Goal: Task Accomplishment & Management: Complete application form

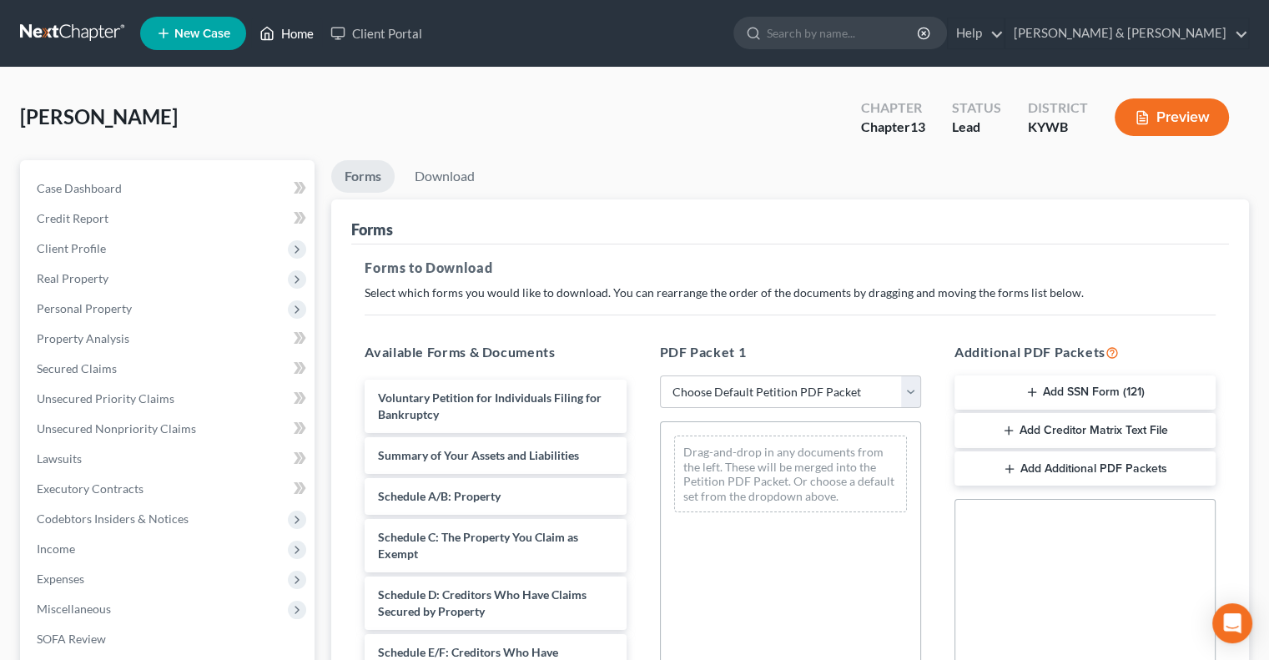
click at [289, 25] on link "Home" at bounding box center [286, 33] width 71 height 30
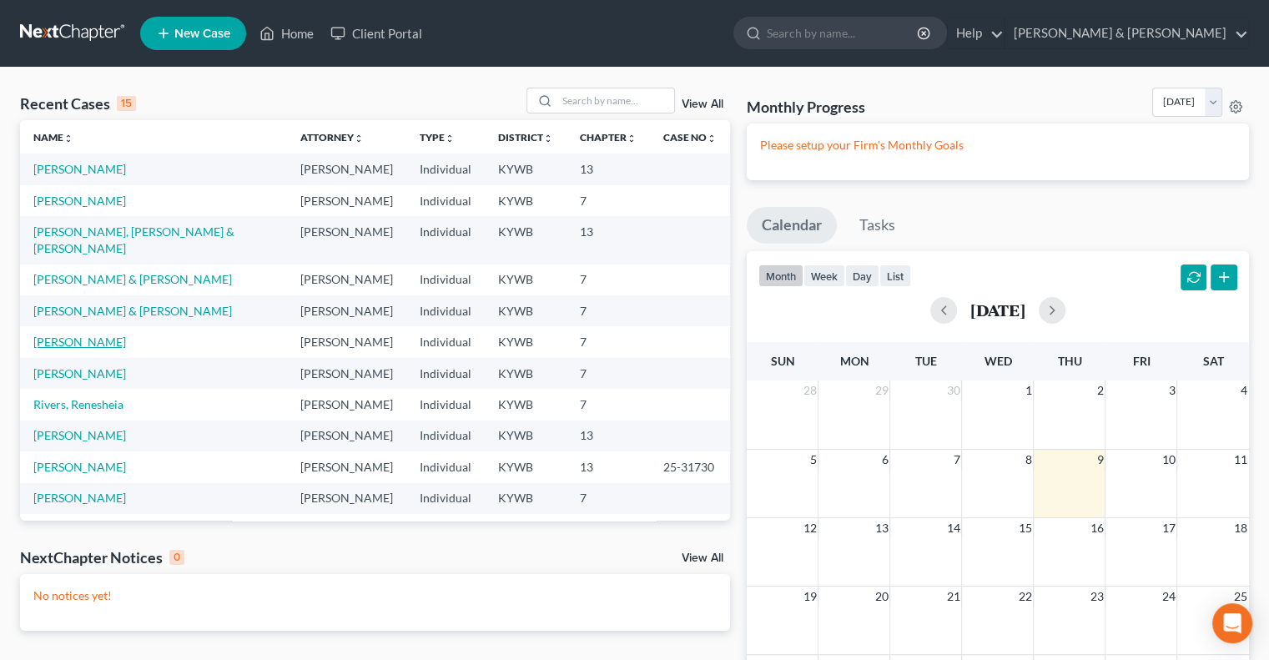
click at [123, 334] on link "[PERSON_NAME]" at bounding box center [79, 341] width 93 height 14
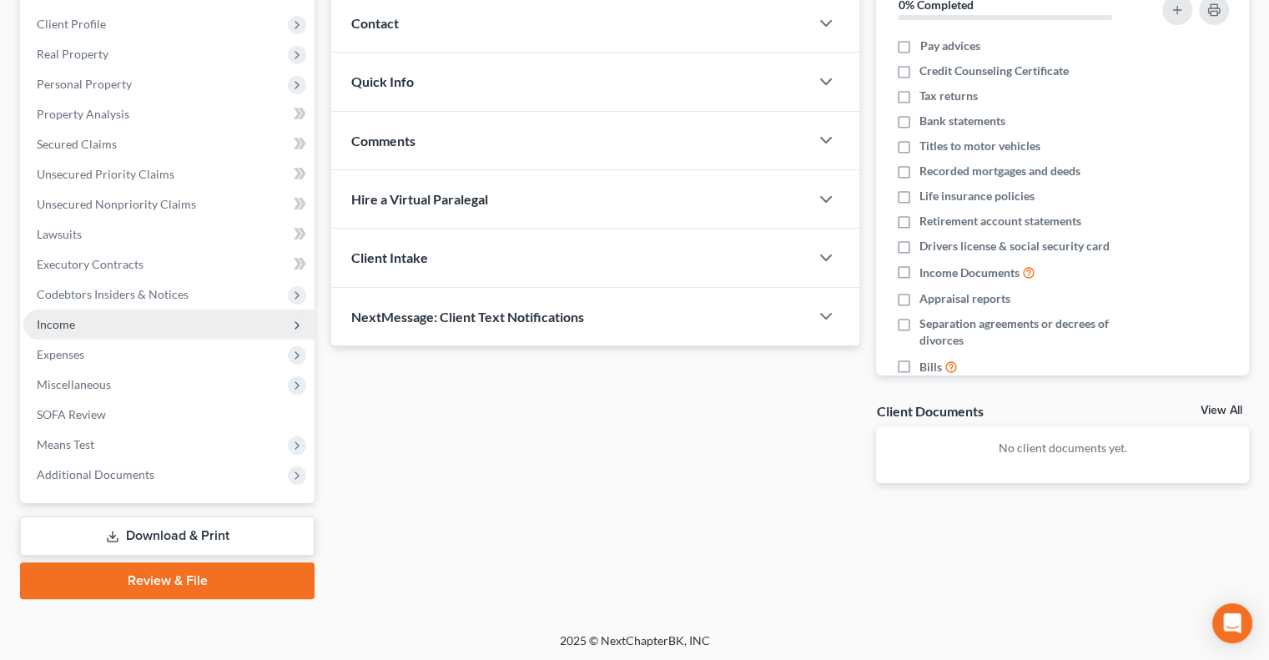
scroll to position [225, 0]
click at [97, 321] on span "Income" at bounding box center [168, 324] width 291 height 30
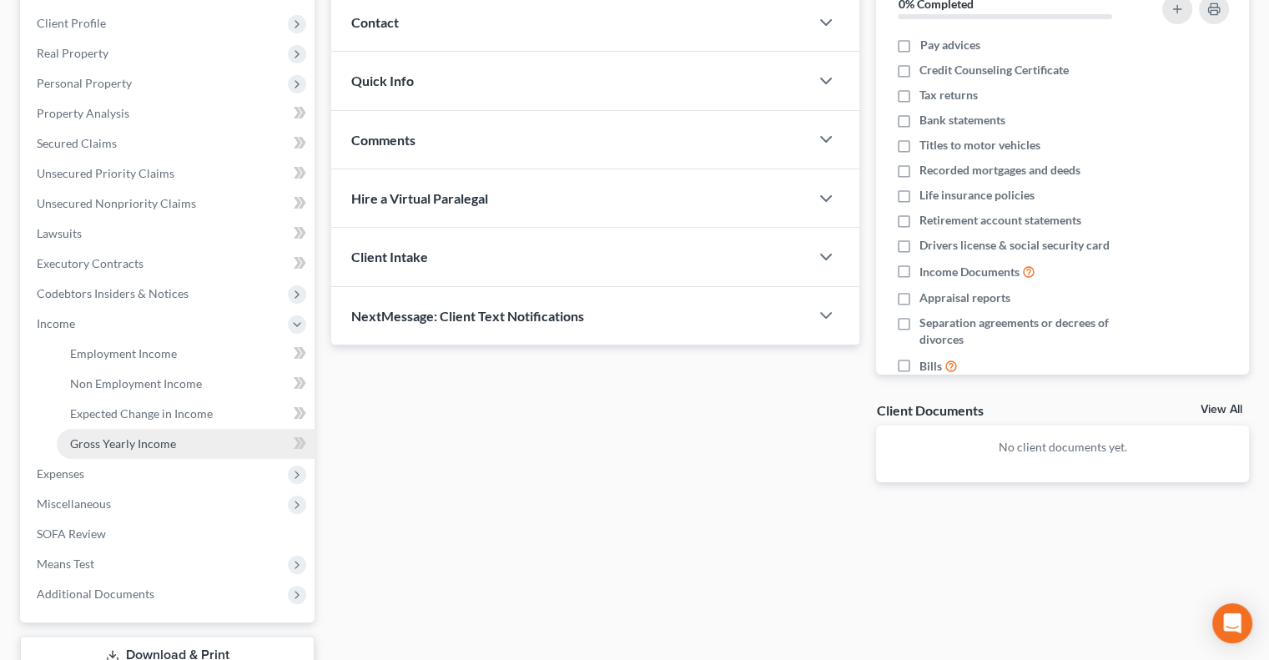
click at [140, 442] on span "Gross Yearly Income" at bounding box center [123, 443] width 106 height 14
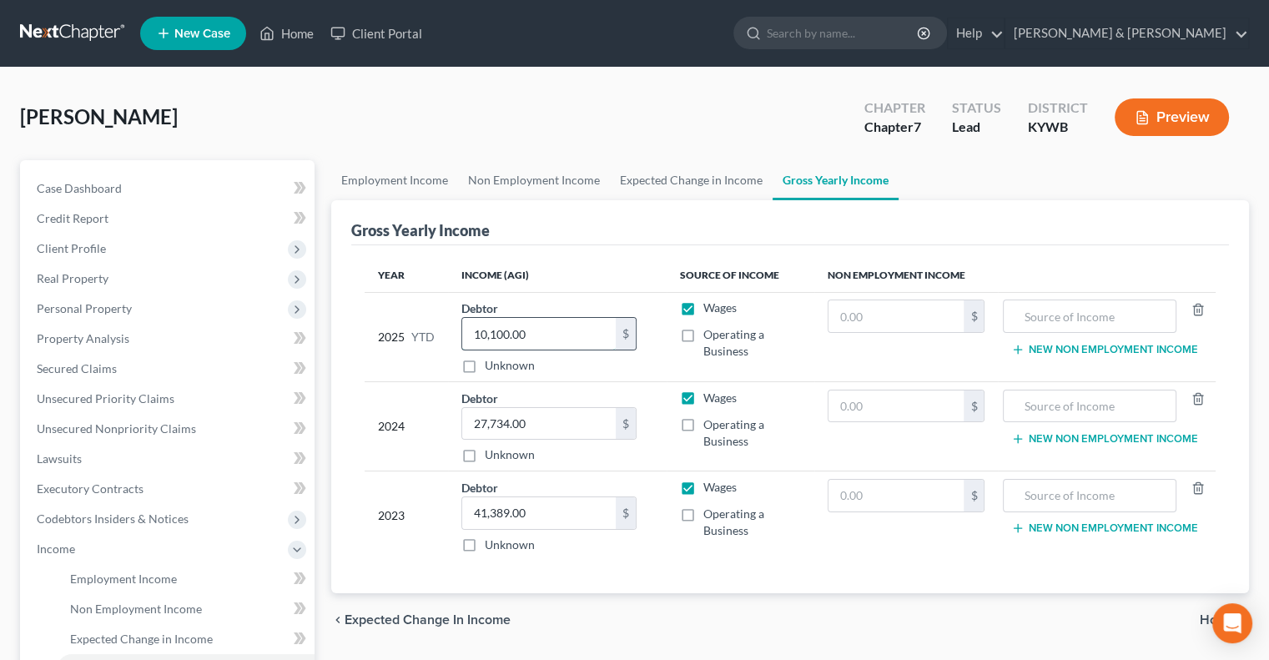
click at [537, 329] on input "10,100.00" at bounding box center [538, 334] width 153 height 32
type input "11,670"
click at [104, 430] on span "Unsecured Nonpriority Claims" at bounding box center [116, 428] width 159 height 14
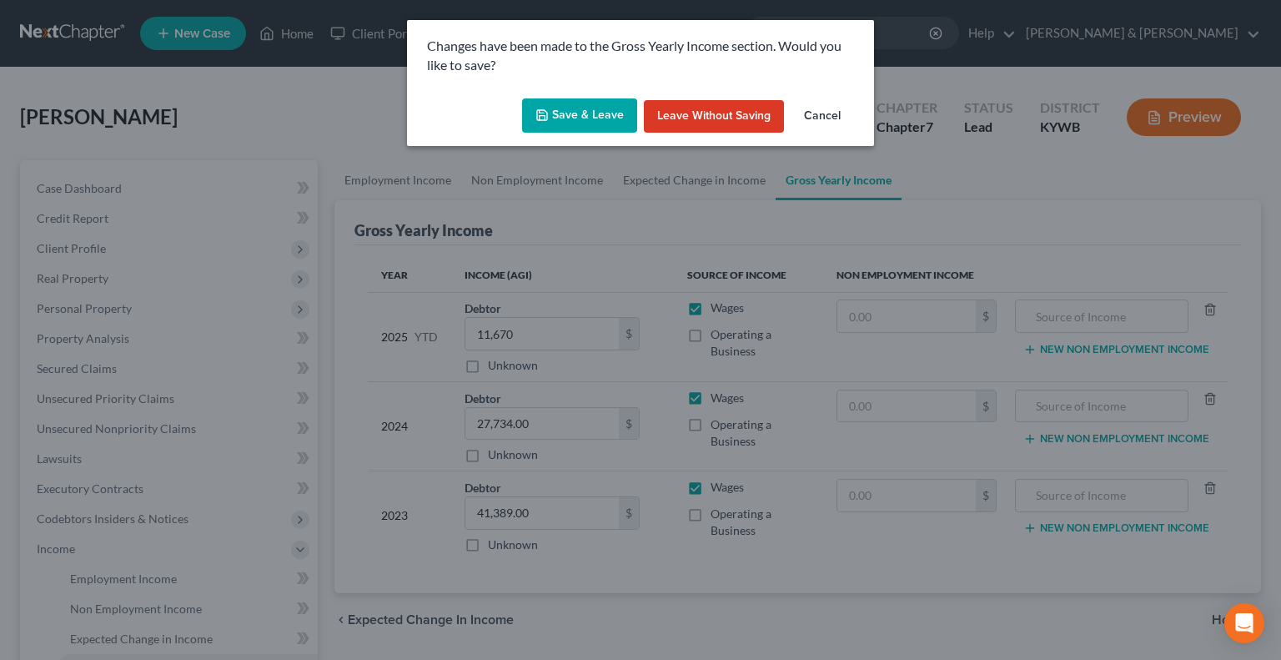
click at [557, 122] on button "Save & Leave" at bounding box center [579, 115] width 115 height 35
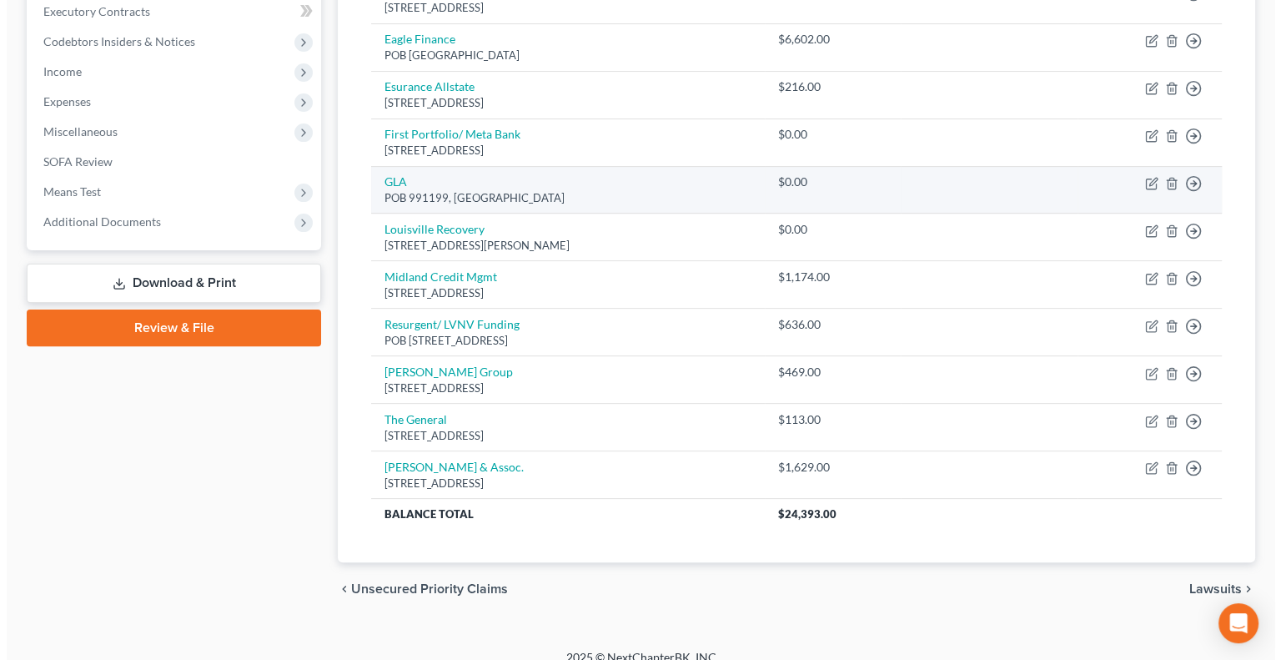
scroll to position [493, 0]
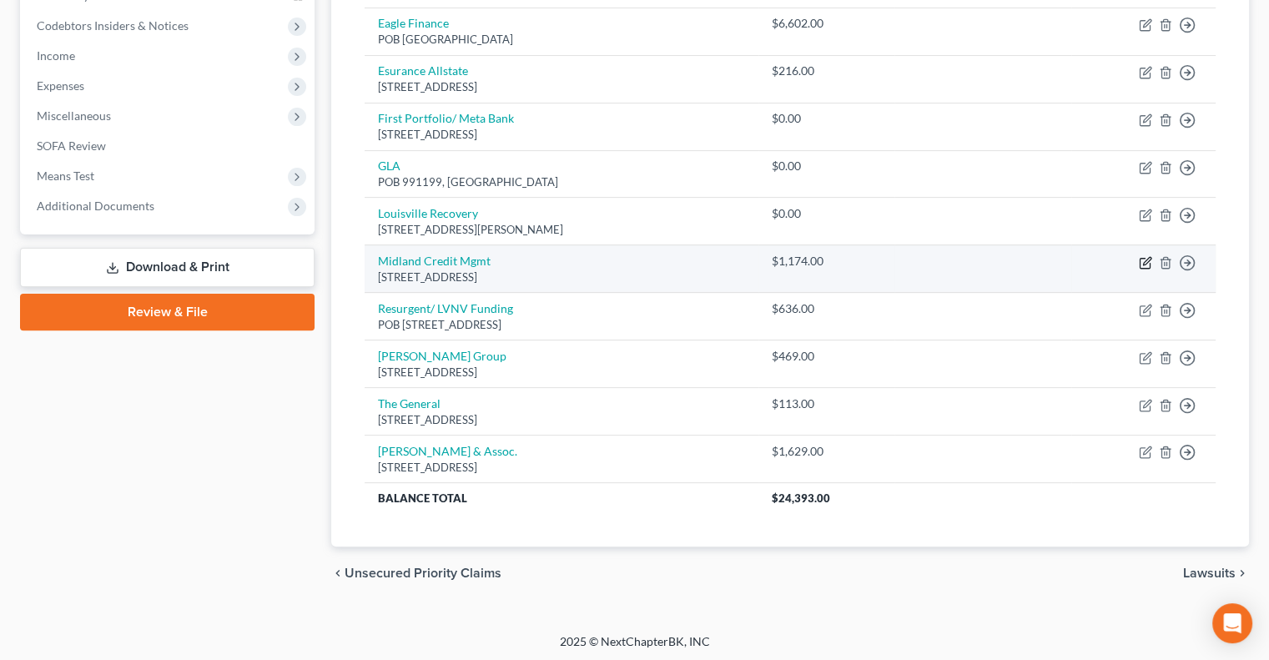
click at [1144, 264] on icon "button" at bounding box center [1145, 262] width 13 height 13
select select "4"
select select "0"
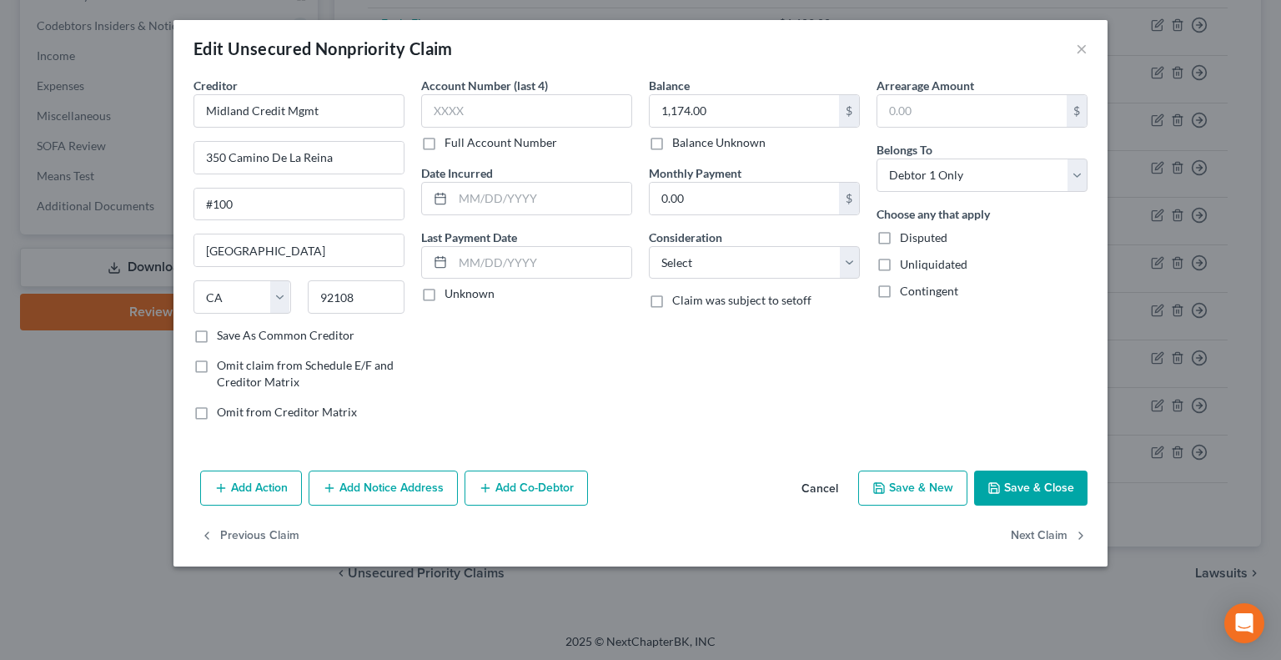
click at [264, 487] on button "Add Action" at bounding box center [251, 487] width 102 height 35
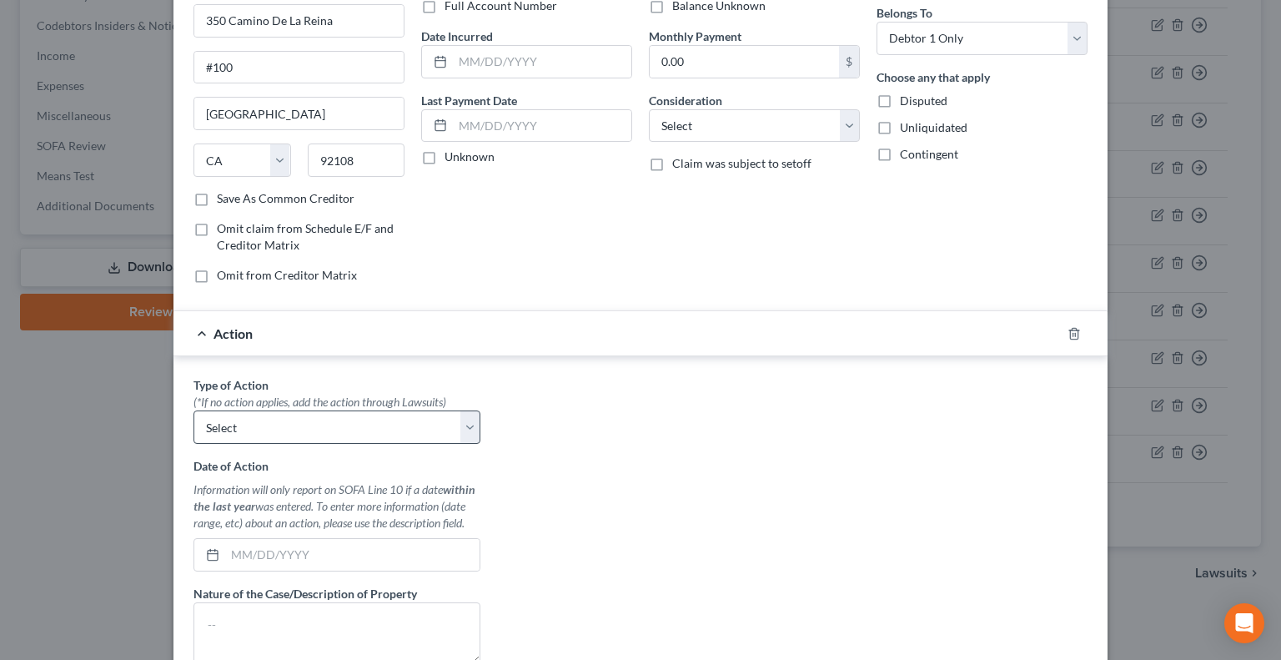
scroll to position [167, 0]
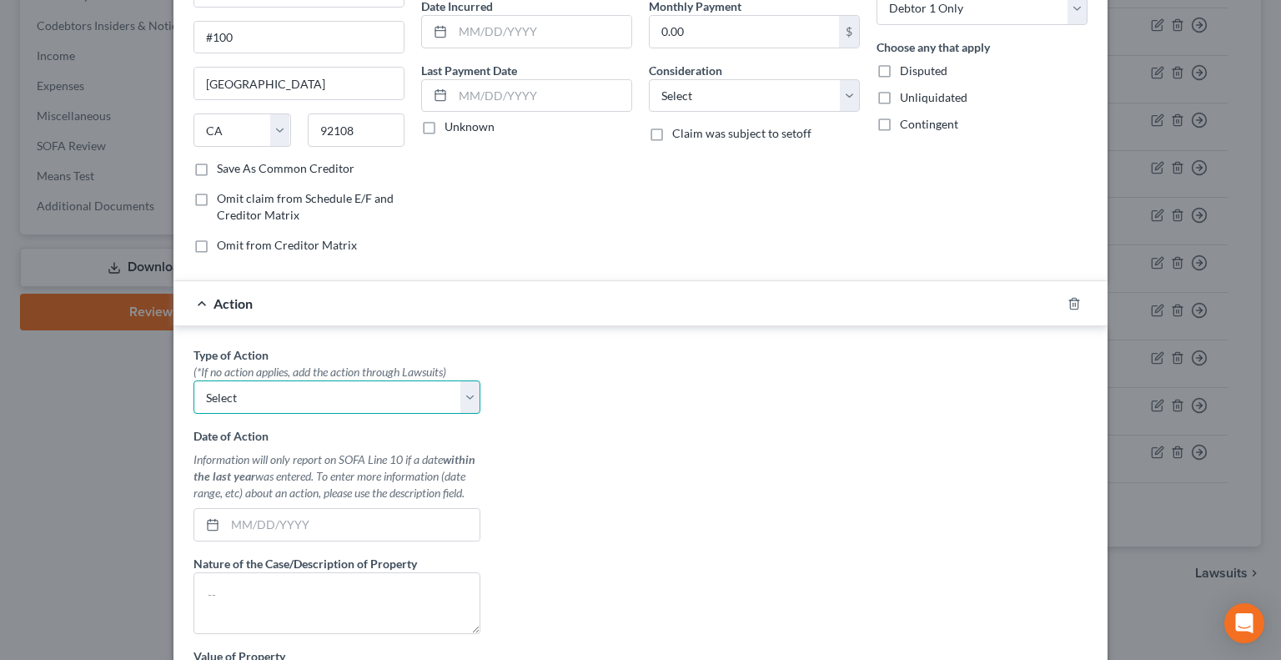
click at [469, 393] on select "Select Repossession Garnishment Foreclosure Personal Injury Attached, Seized, O…" at bounding box center [337, 396] width 287 height 33
click at [388, 394] on select "Select Repossession Garnishment Foreclosure Personal Injury Attached, Seized, O…" at bounding box center [337, 396] width 287 height 33
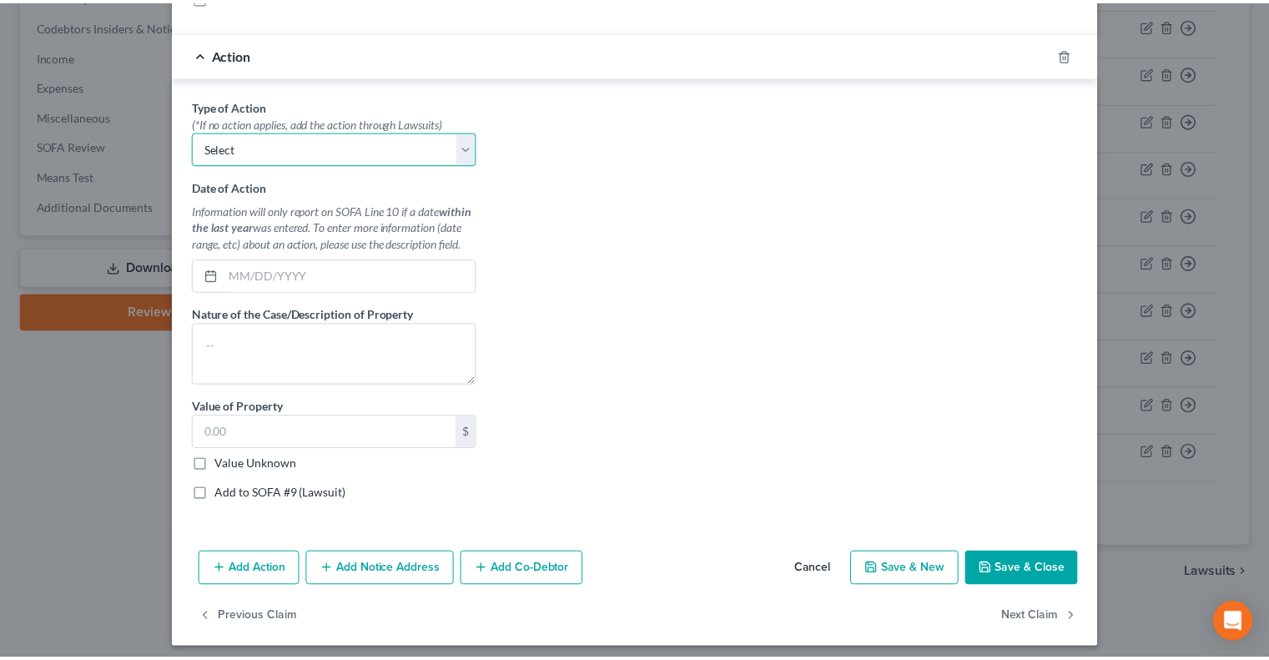
scroll to position [417, 0]
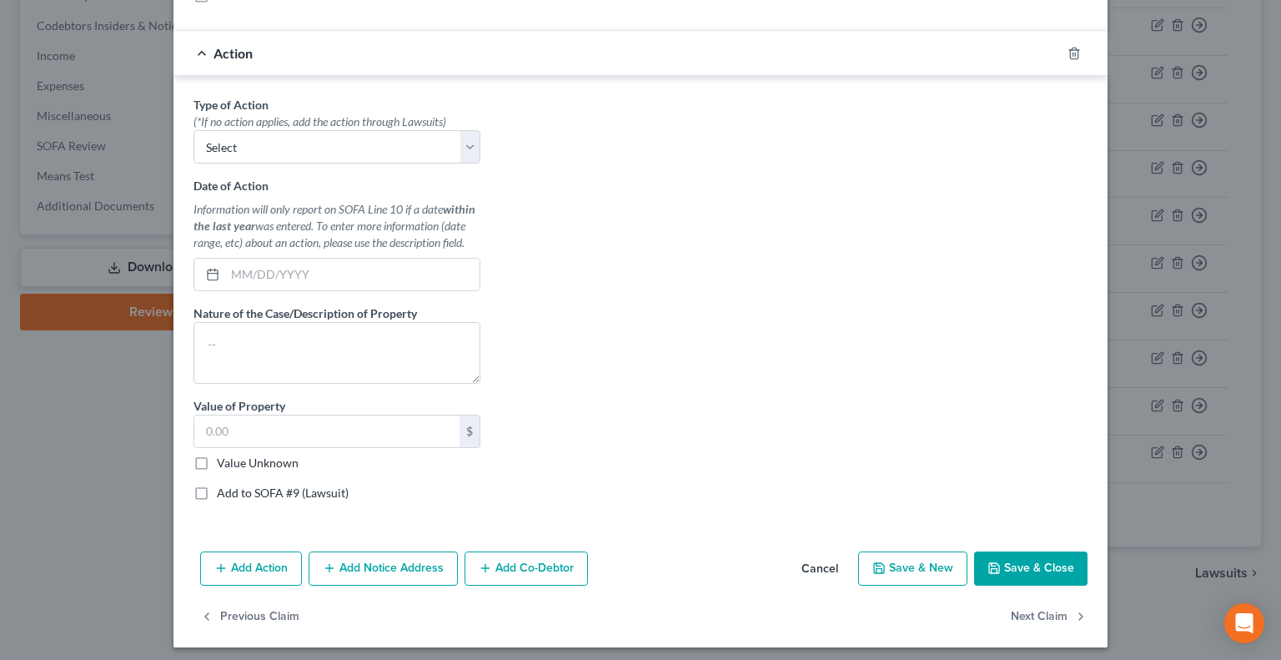
click at [217, 489] on label "Add to SOFA #9 (Lawsuit)" at bounding box center [283, 493] width 132 height 17
click at [224, 489] on input "Add to SOFA #9 (Lawsuit)" at bounding box center [229, 490] width 11 height 11
checkbox input "true"
select select "0"
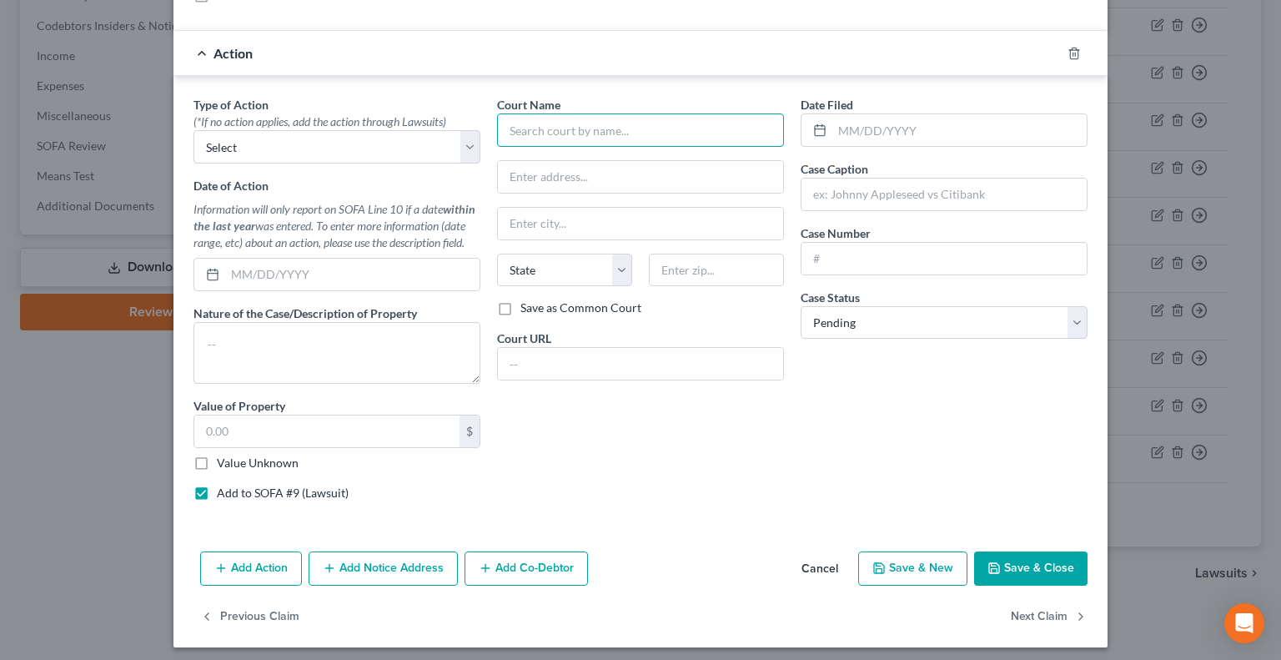
click at [596, 123] on input "text" at bounding box center [640, 129] width 287 height 33
click at [527, 121] on input "Bullit District Court" at bounding box center [640, 129] width 287 height 33
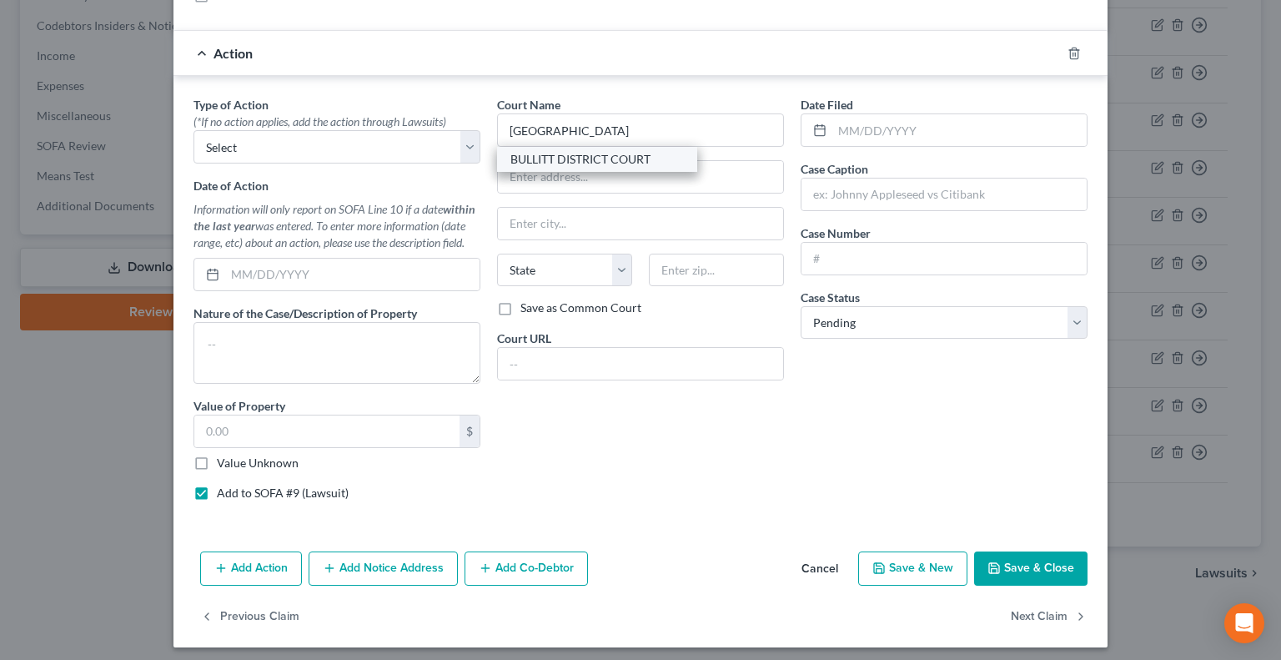
click at [547, 153] on div "BULLITT DISTRICT COURT" at bounding box center [596, 159] width 173 height 17
type input "BULLITT DISTRICT COURT"
type input "[GEOGRAPHIC_DATA]"
select select "18"
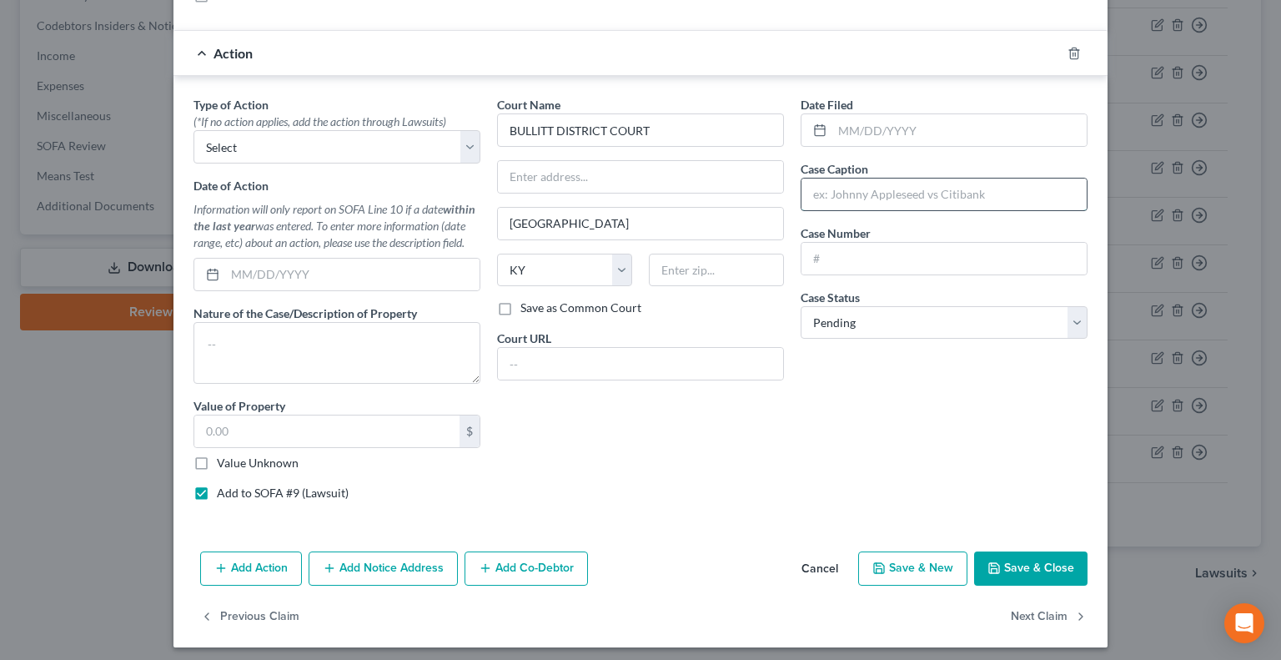
click at [854, 194] on input "text" at bounding box center [944, 195] width 285 height 32
type input "Midland Credit Mgmt. vs."
click at [924, 259] on input "text" at bounding box center [944, 259] width 285 height 32
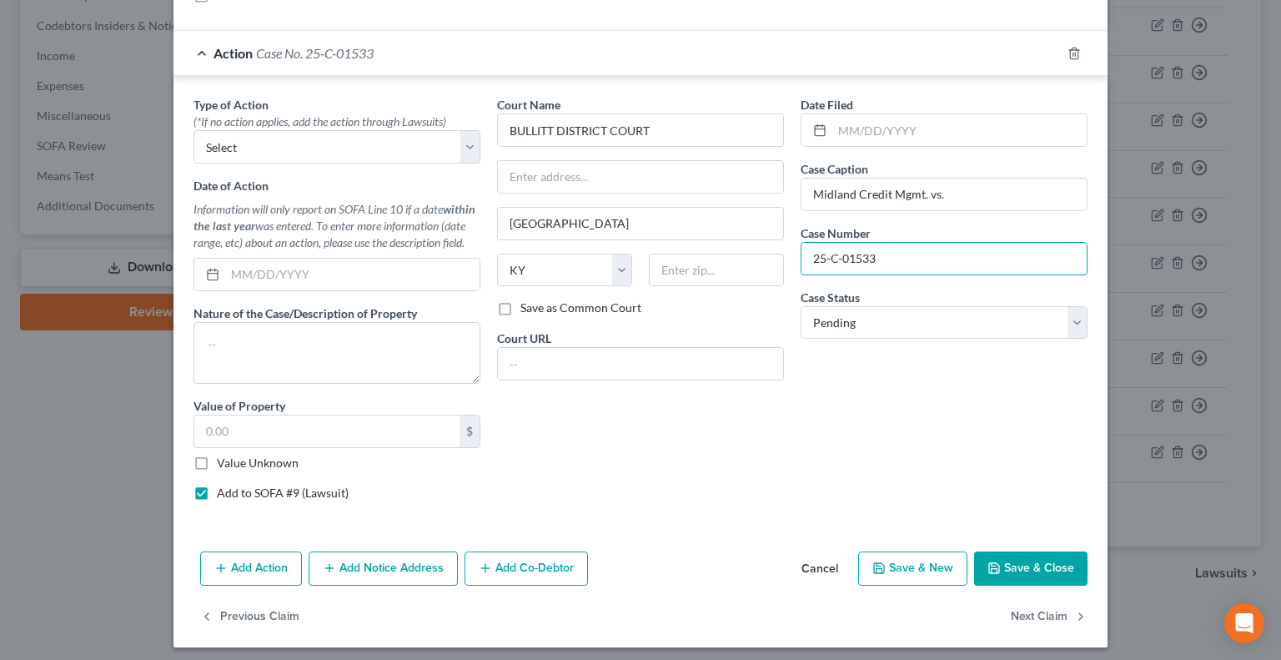
type input "25-C-01533"
click at [1026, 566] on button "Save & Close" at bounding box center [1030, 568] width 113 height 35
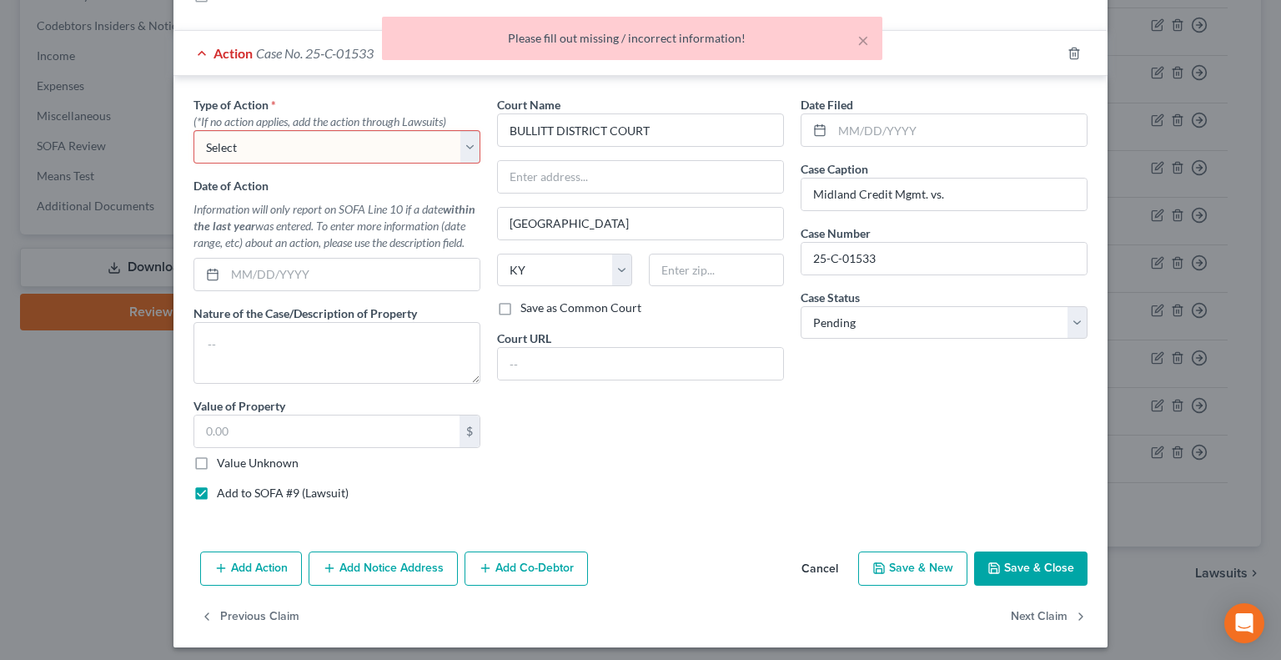
click at [465, 146] on select "Select Repossession Garnishment Foreclosure Personal Injury Attached, Seized, O…" at bounding box center [337, 146] width 287 height 33
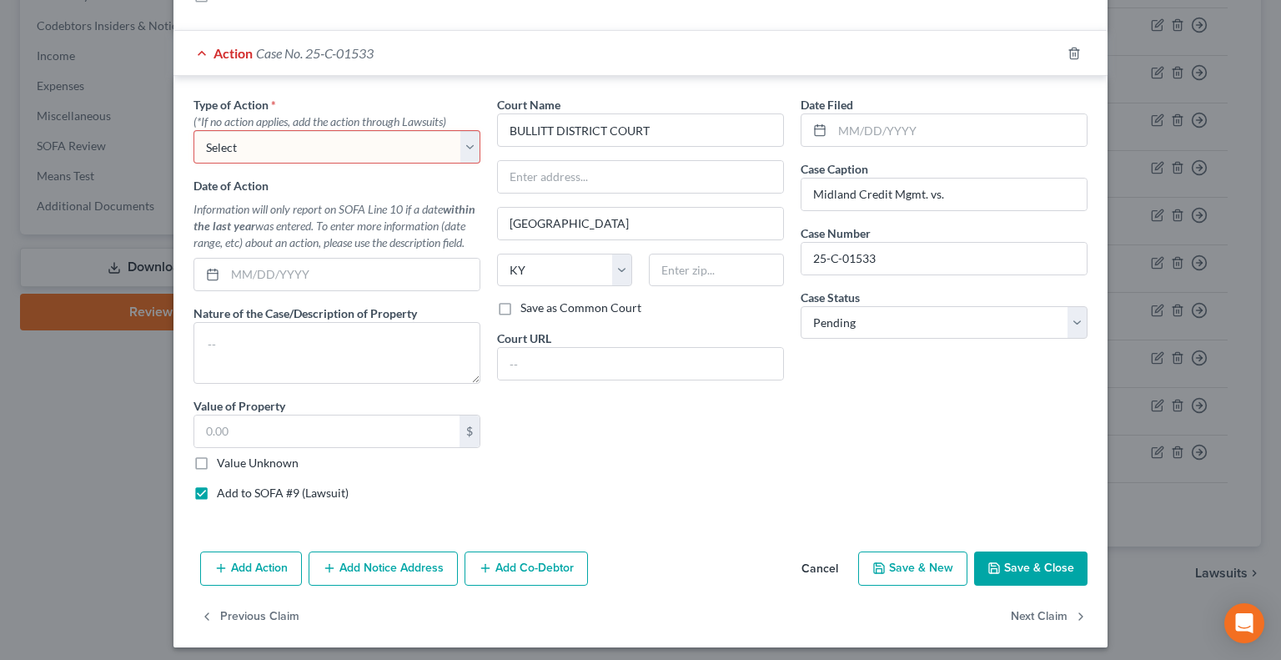
click at [805, 566] on button "Cancel" at bounding box center [819, 569] width 63 height 33
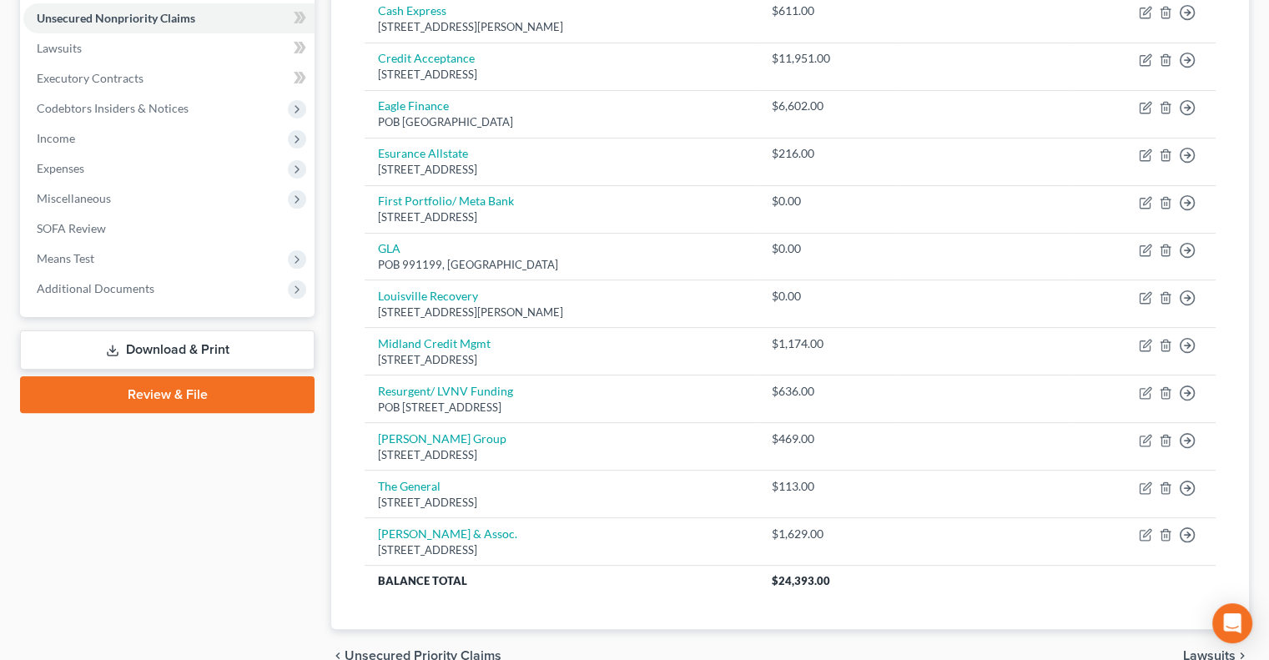
scroll to position [410, 0]
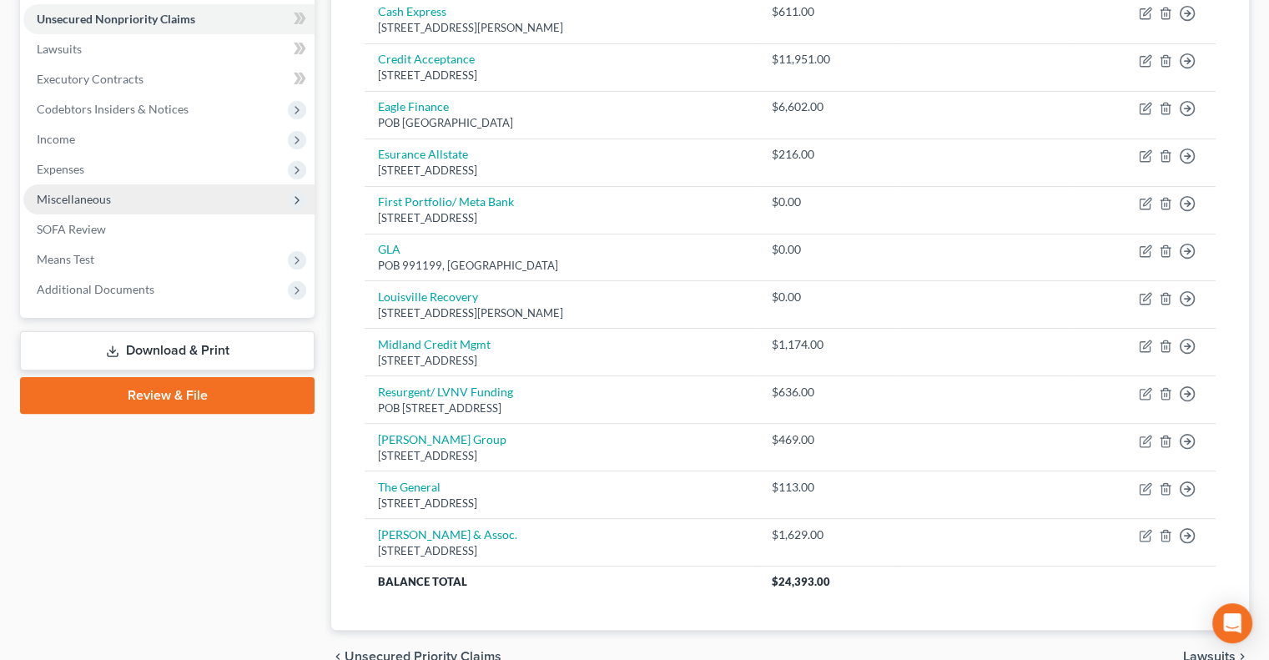
click at [82, 200] on span "Miscellaneous" at bounding box center [74, 199] width 74 height 14
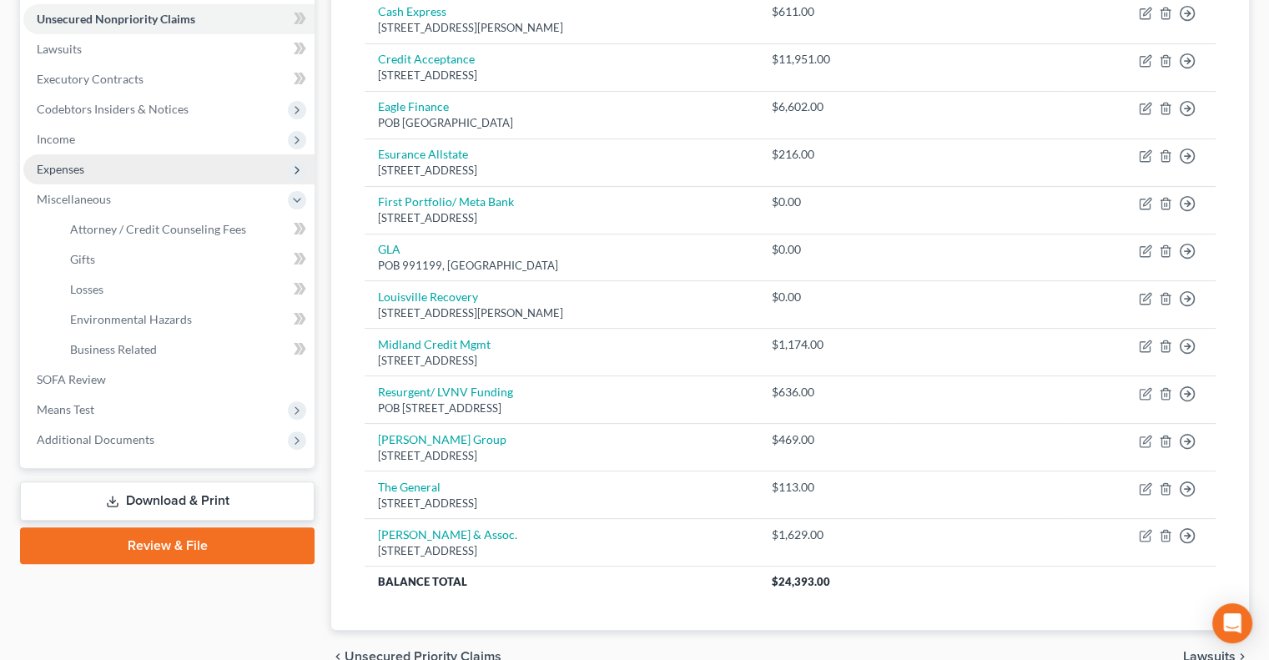
scroll to position [326, 0]
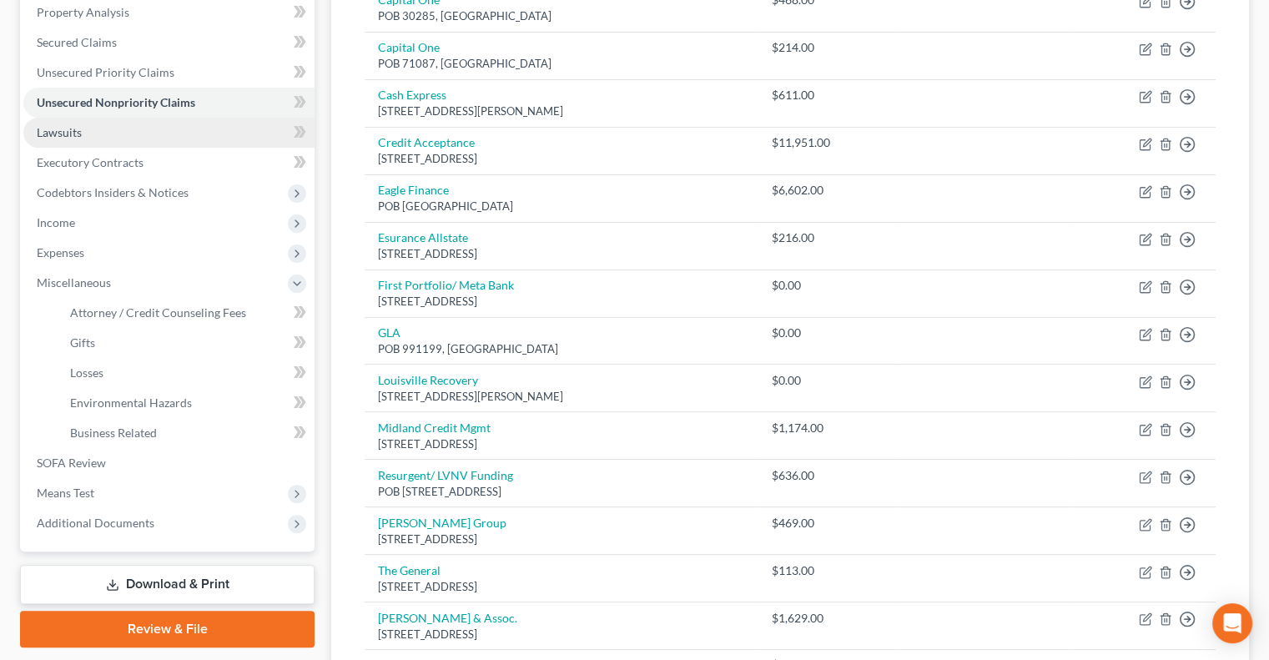
click at [75, 129] on span "Lawsuits" at bounding box center [59, 132] width 45 height 14
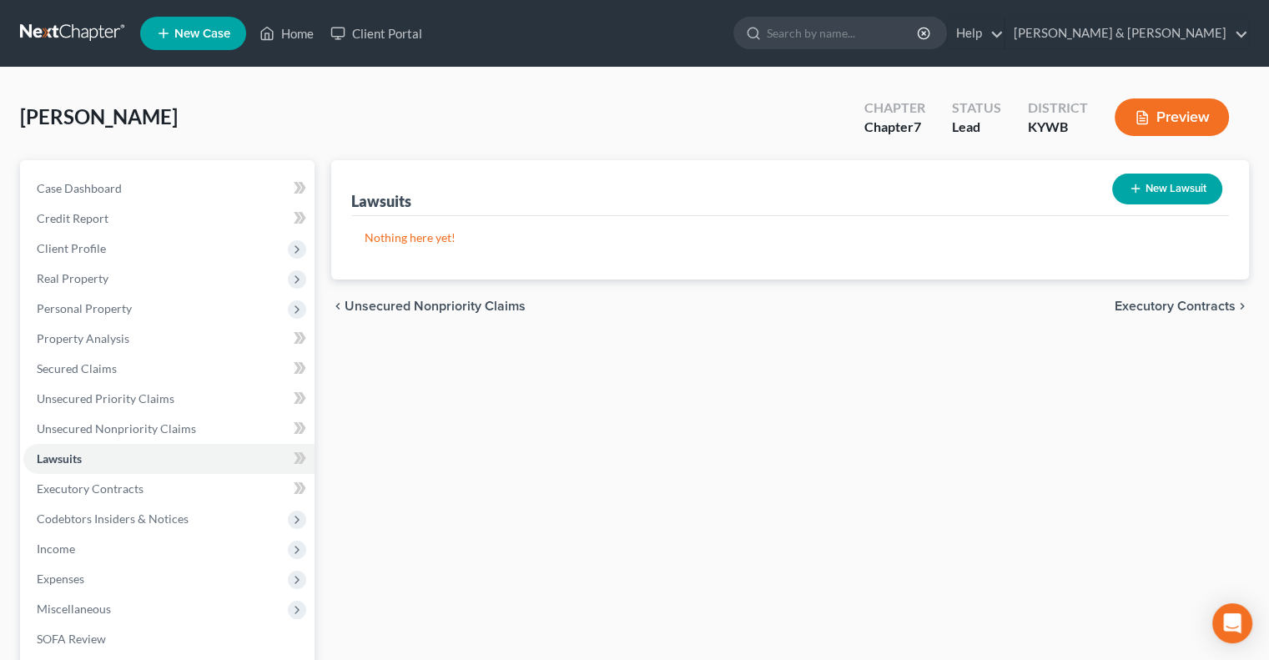
click at [1183, 188] on button "New Lawsuit" at bounding box center [1167, 188] width 110 height 31
select select "0"
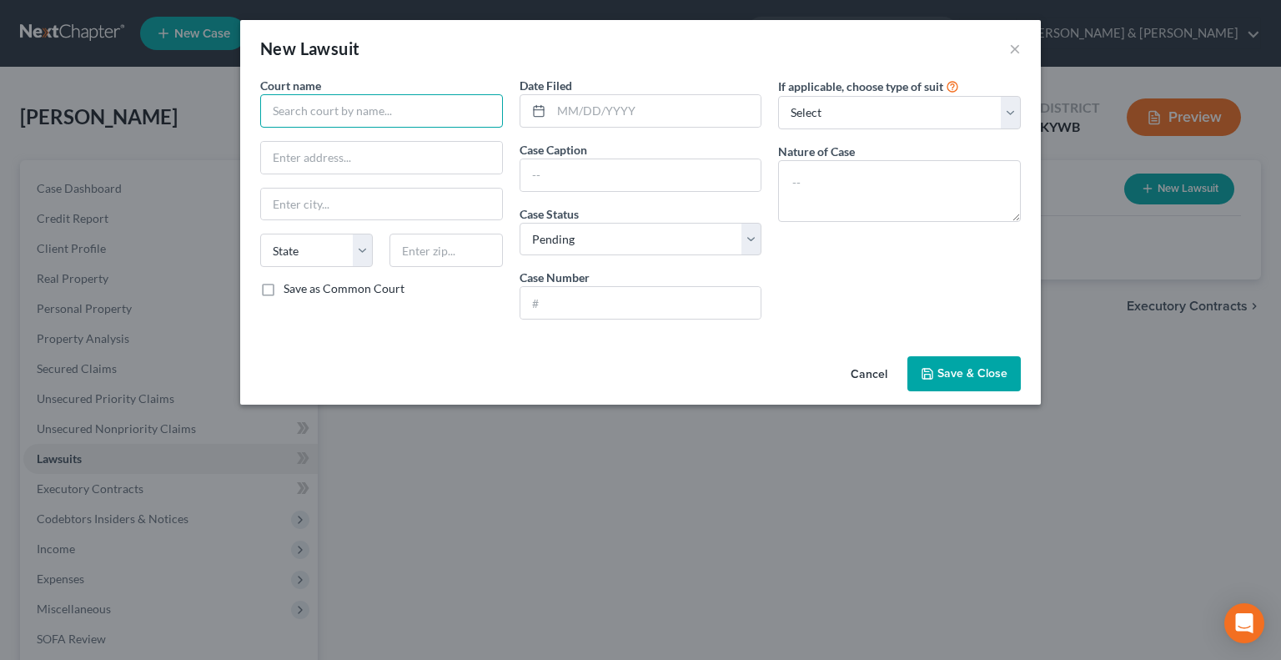
click at [290, 108] on input "text" at bounding box center [381, 110] width 243 height 33
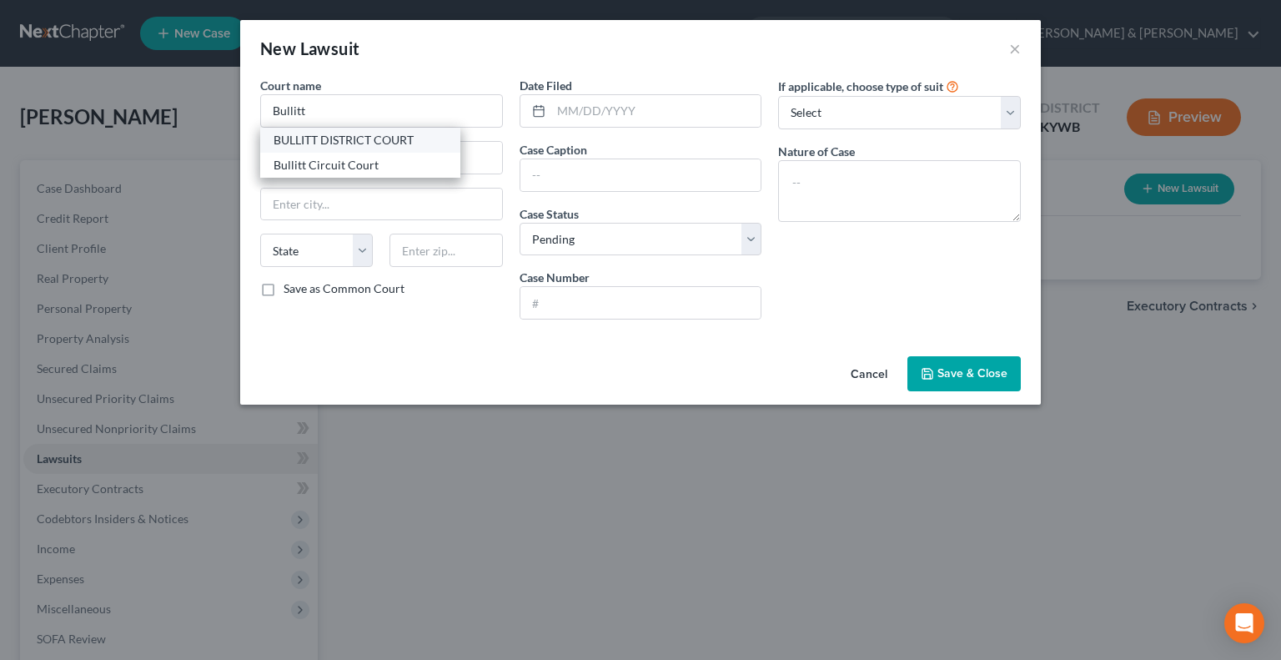
click at [339, 139] on div "BULLITT DISTRICT COURT" at bounding box center [360, 140] width 173 height 17
type input "BULLITT DISTRICT COURT"
type input "[GEOGRAPHIC_DATA]"
select select "18"
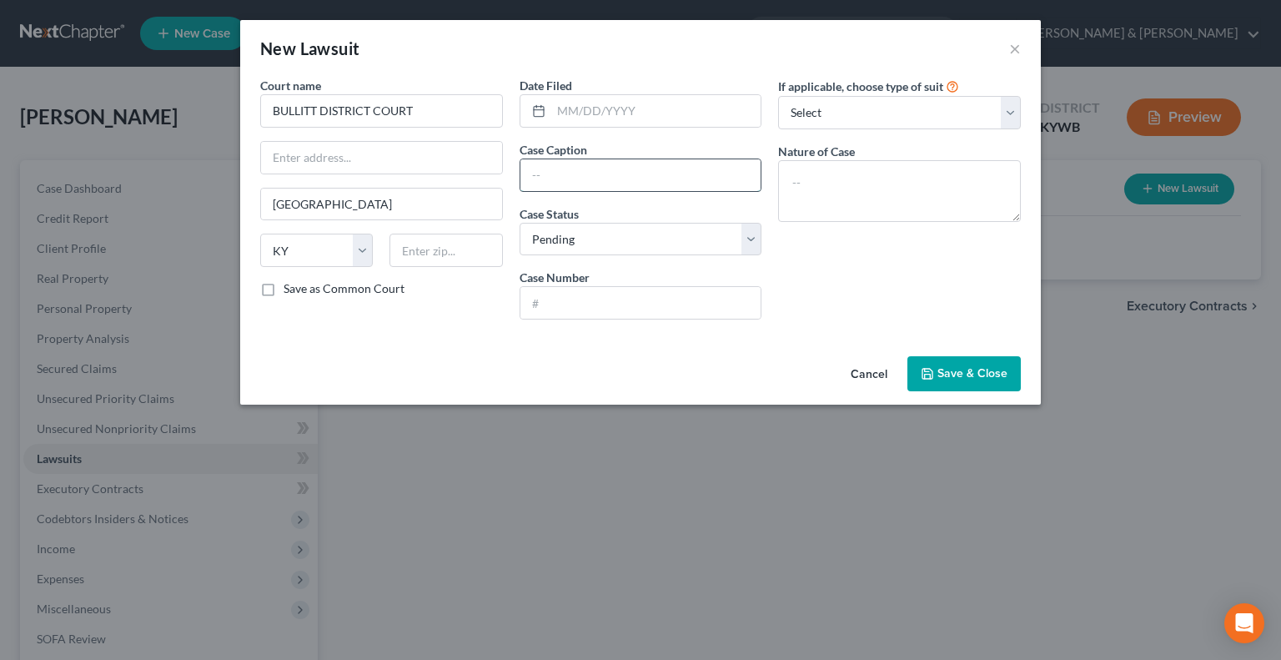
click at [579, 179] on input "text" at bounding box center [640, 175] width 241 height 32
type input "Midland Credit Mgmt. vs."
click at [587, 309] on input "text" at bounding box center [640, 303] width 241 height 32
type input "25-C-01533"
click at [802, 179] on textarea at bounding box center [899, 191] width 243 height 62
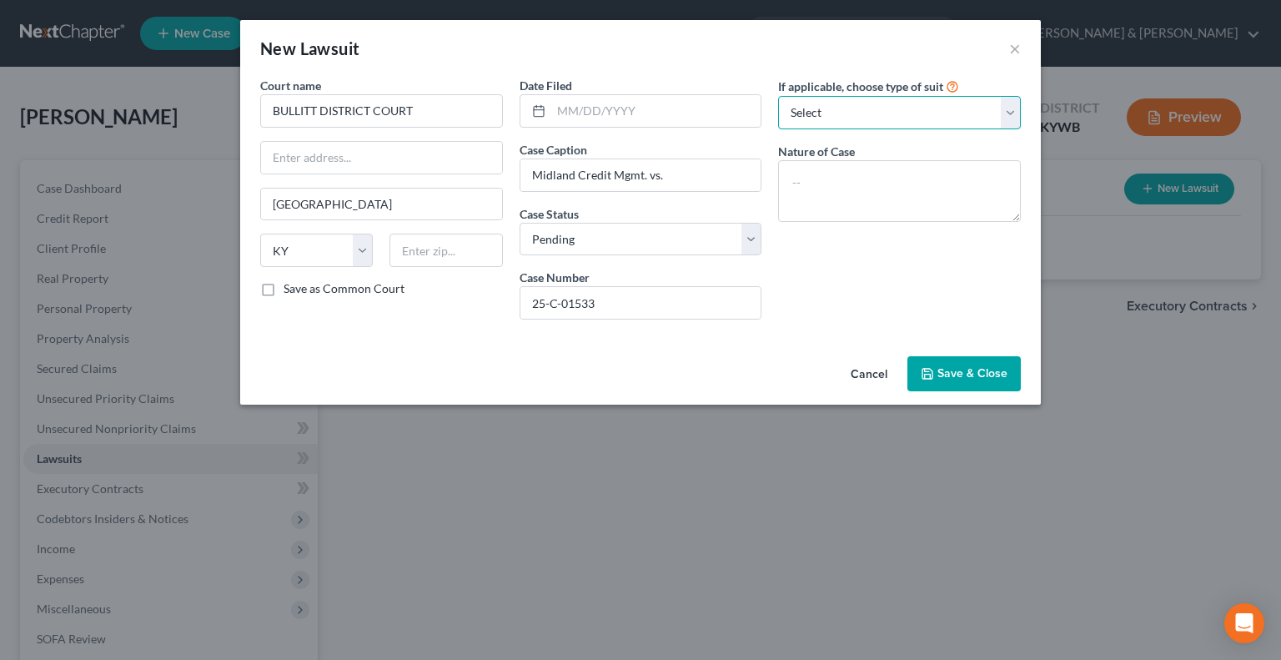
click at [1006, 111] on select "Select Repossession Garnishment Foreclosure Attached, Seized, Or Levied Other" at bounding box center [899, 112] width 243 height 33
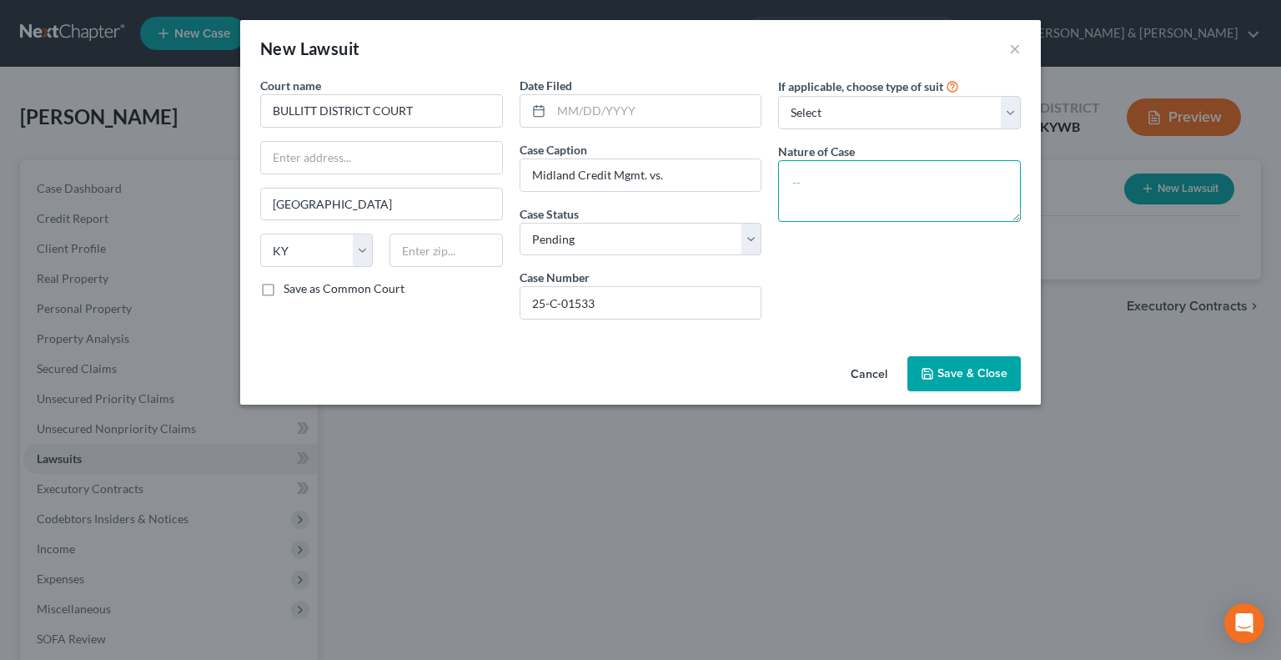
click at [868, 181] on textarea at bounding box center [899, 191] width 243 height 62
type textarea "Collections"
click at [961, 371] on span "Save & Close" at bounding box center [973, 373] width 70 height 14
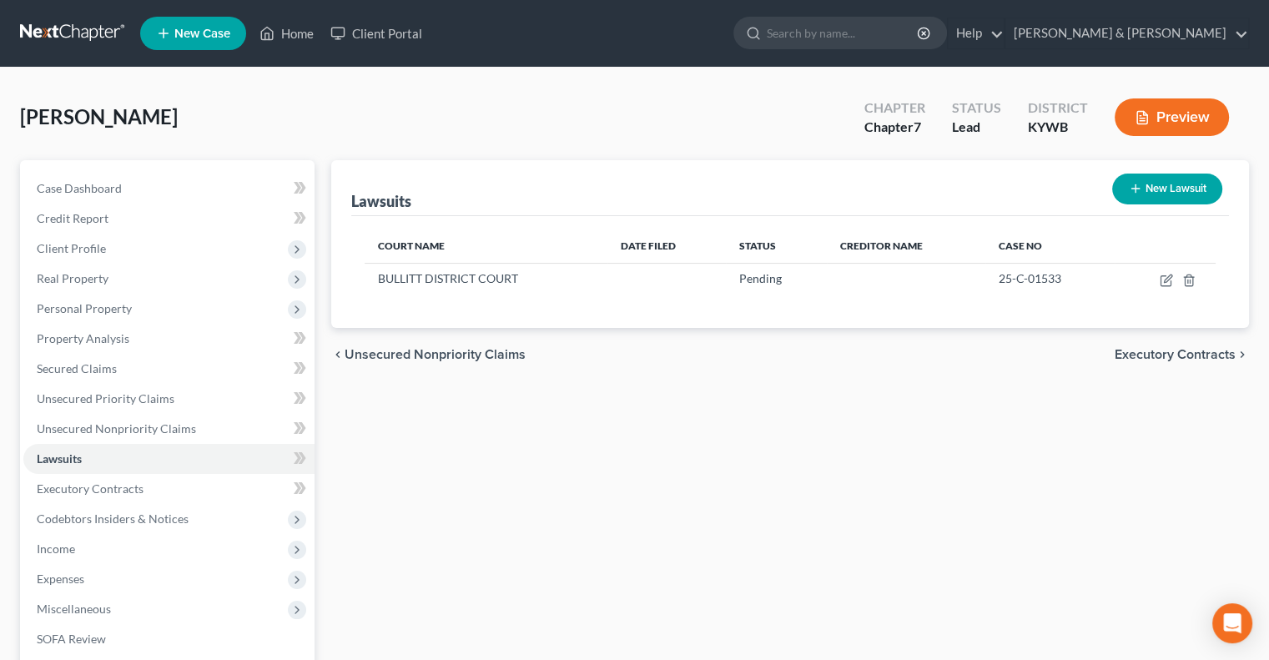
click at [1179, 113] on button "Preview" at bounding box center [1171, 117] width 114 height 38
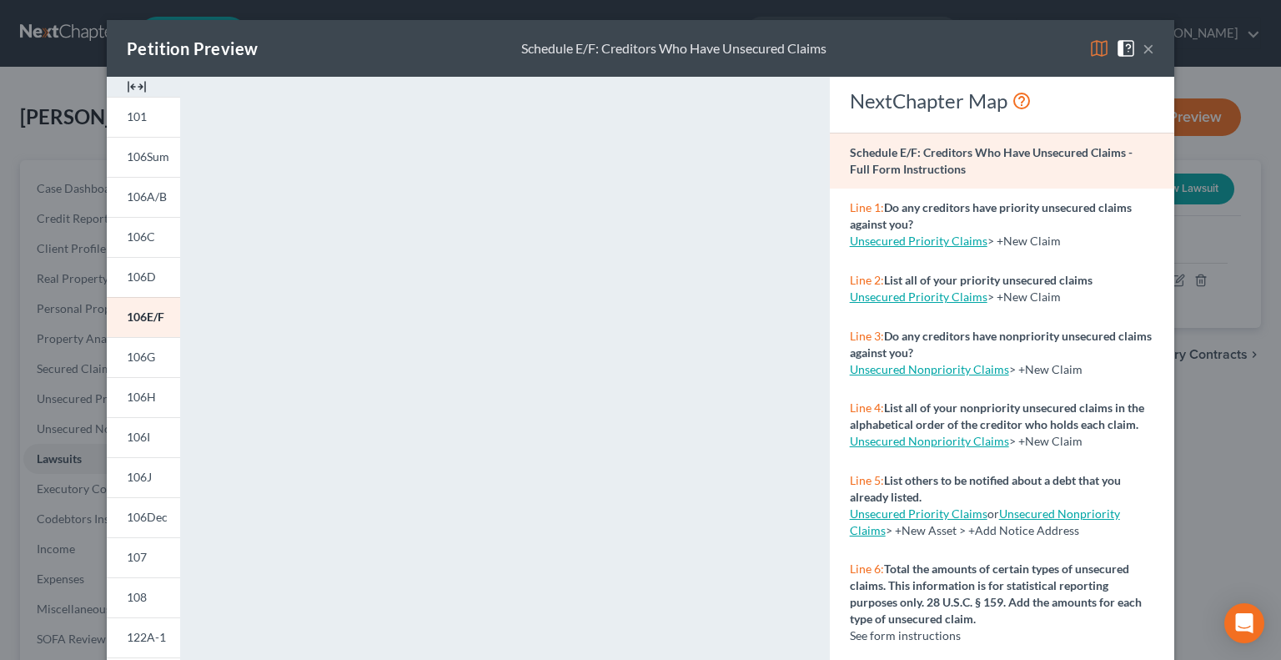
click at [1089, 53] on img at bounding box center [1099, 48] width 20 height 20
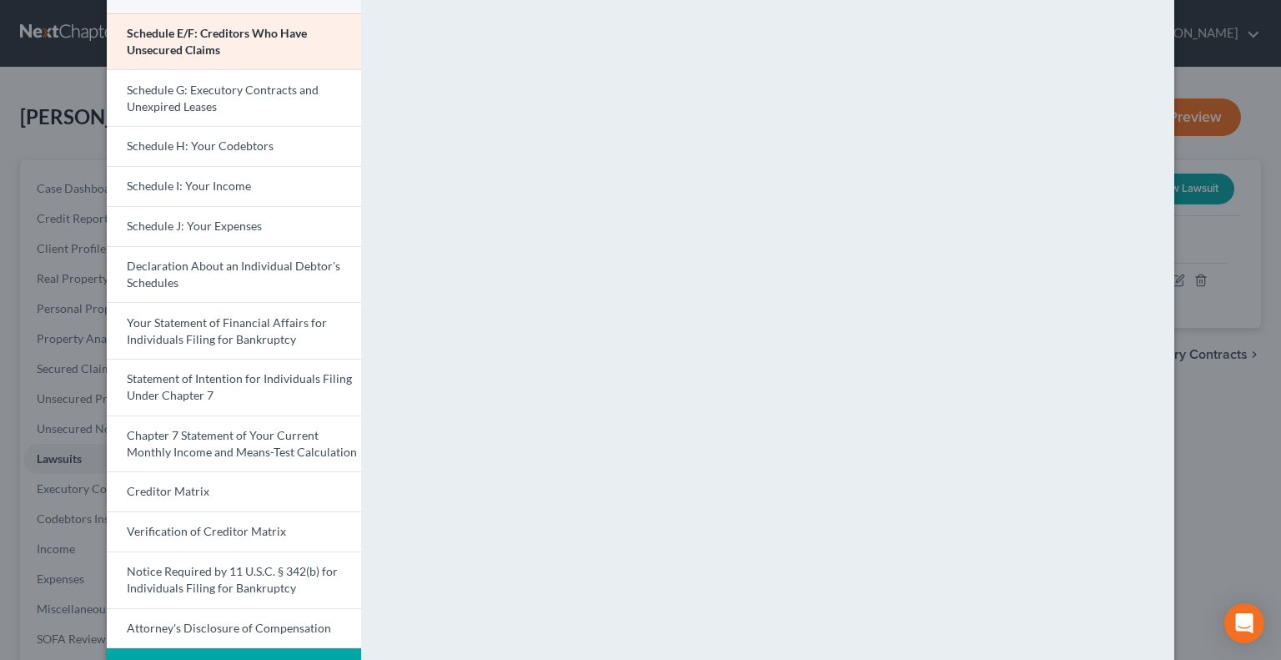
scroll to position [334, 0]
click at [237, 335] on span "Your Statement of Financial Affairs for Individuals Filing for Bankruptcy" at bounding box center [227, 329] width 200 height 31
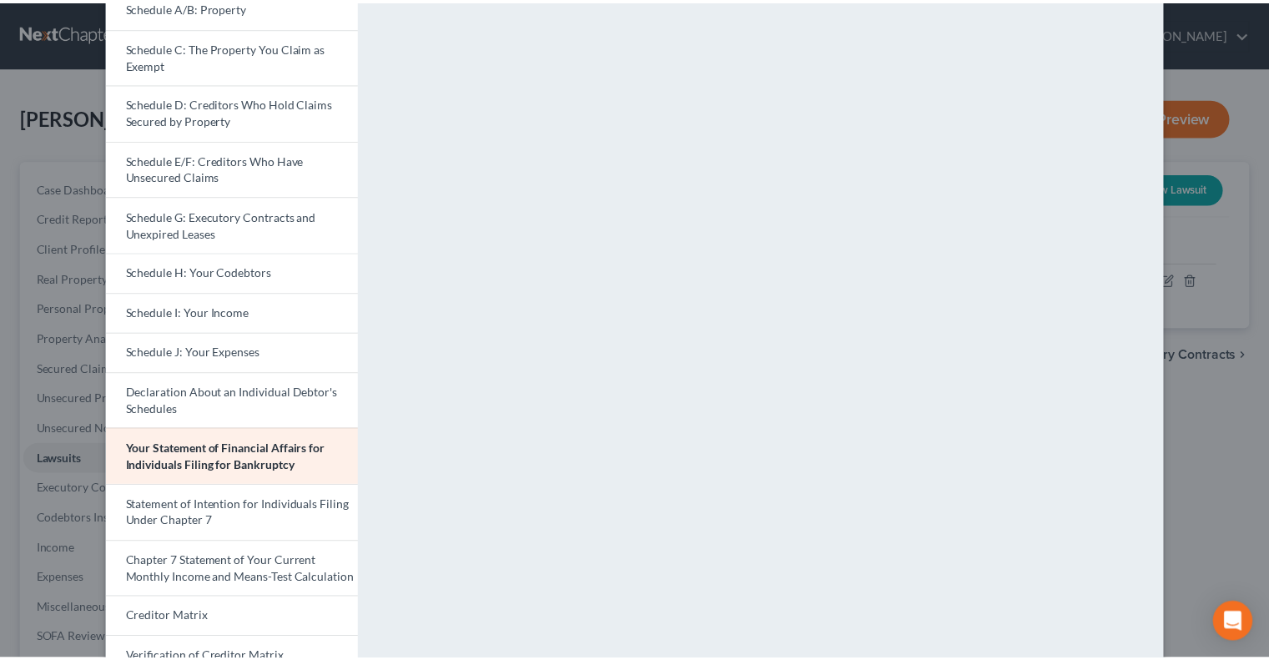
scroll to position [0, 0]
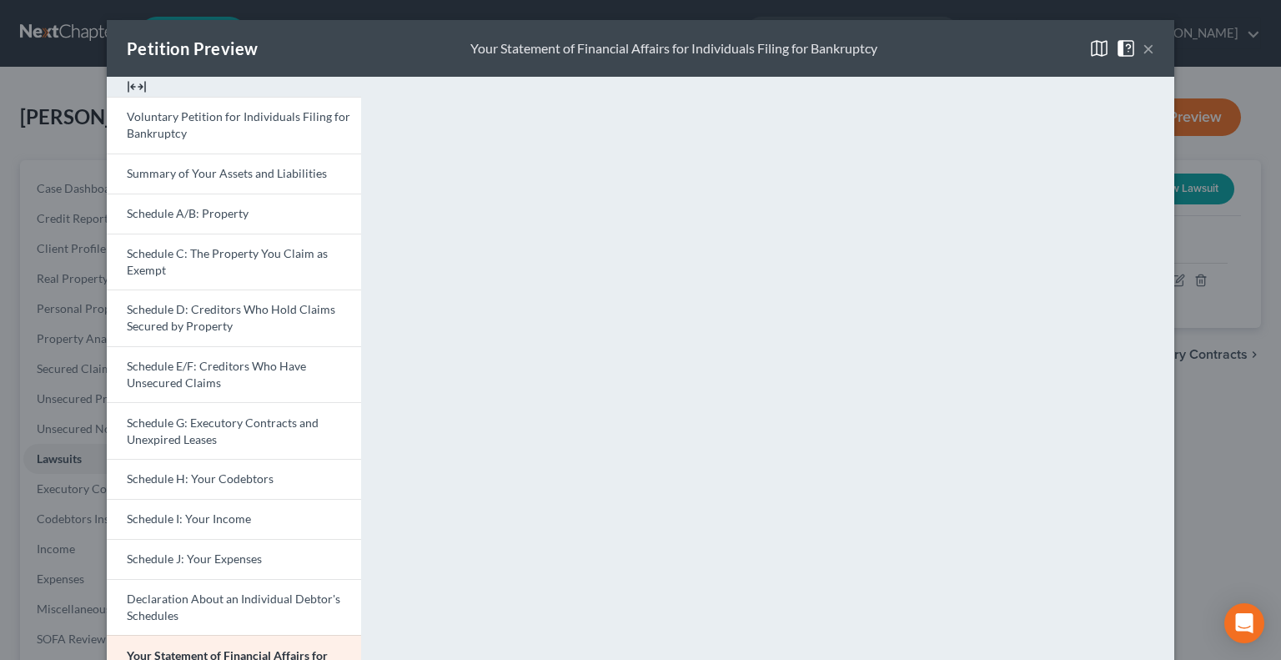
click at [1145, 49] on button "×" at bounding box center [1149, 48] width 12 height 20
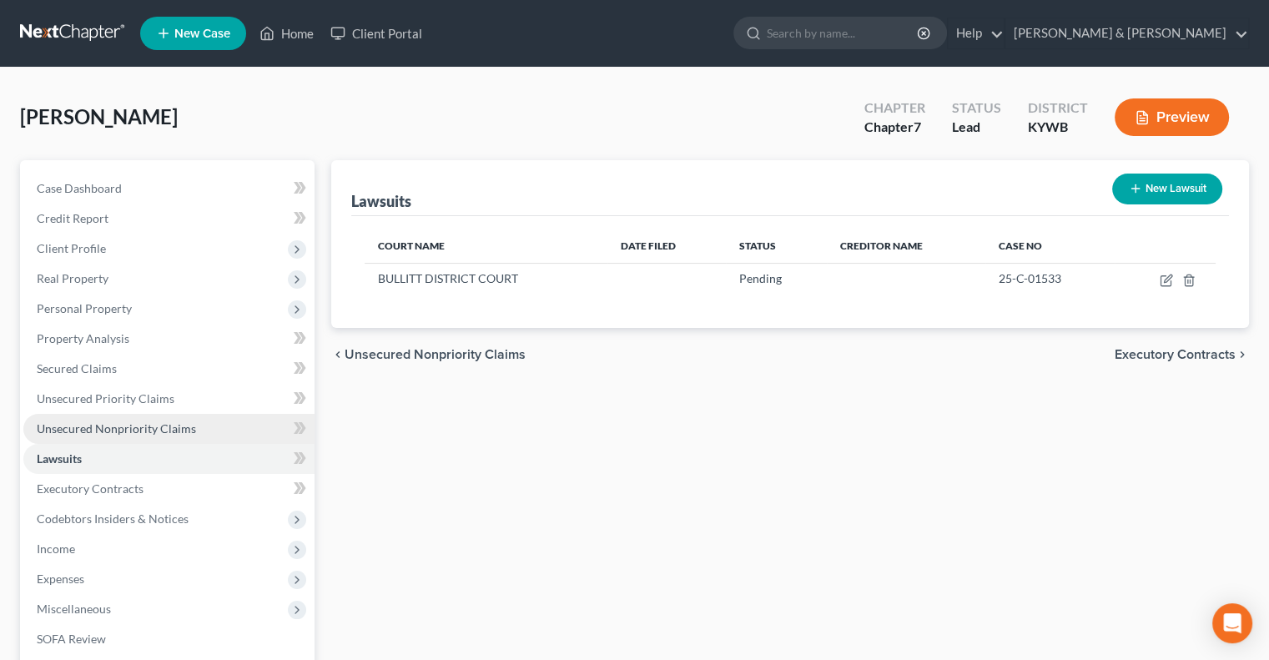
click at [113, 430] on span "Unsecured Nonpriority Claims" at bounding box center [116, 428] width 159 height 14
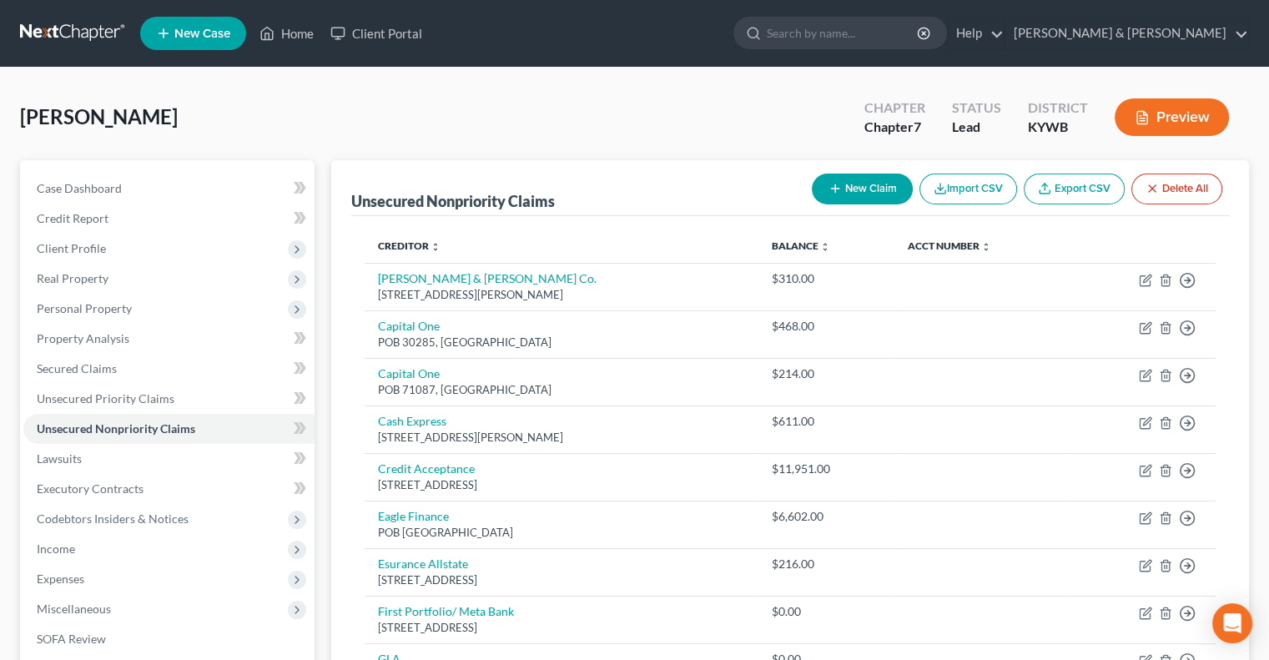
click at [864, 185] on button "New Claim" at bounding box center [862, 188] width 101 height 31
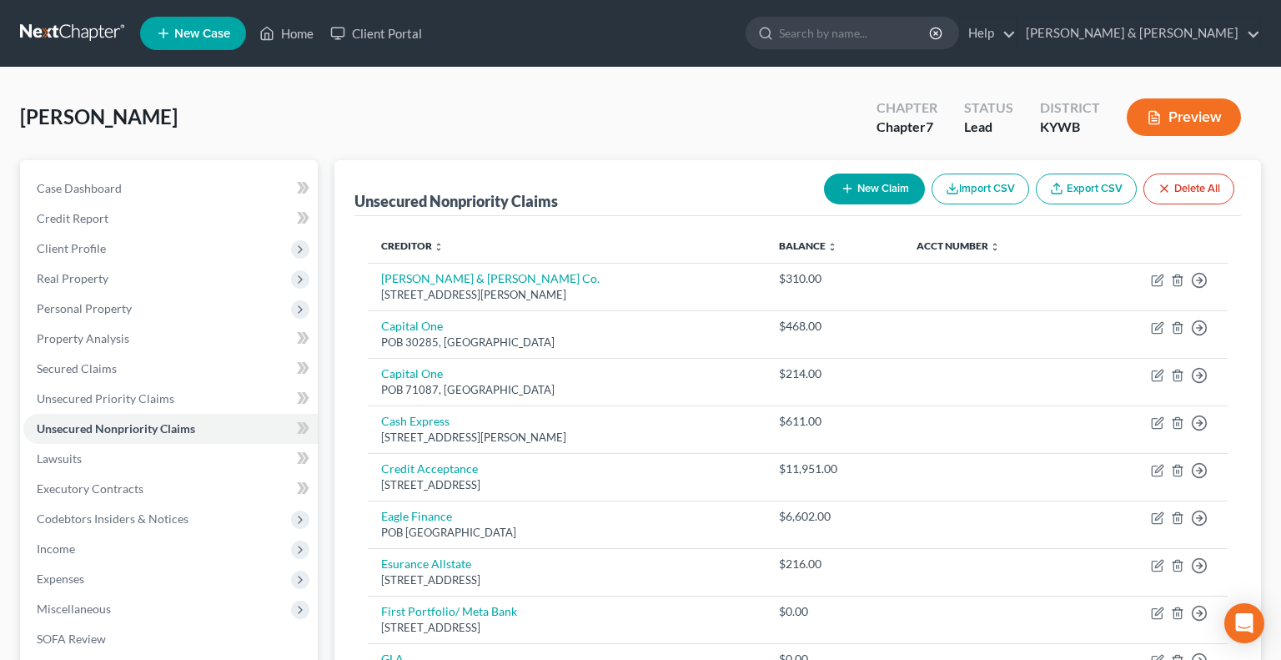
select select "0"
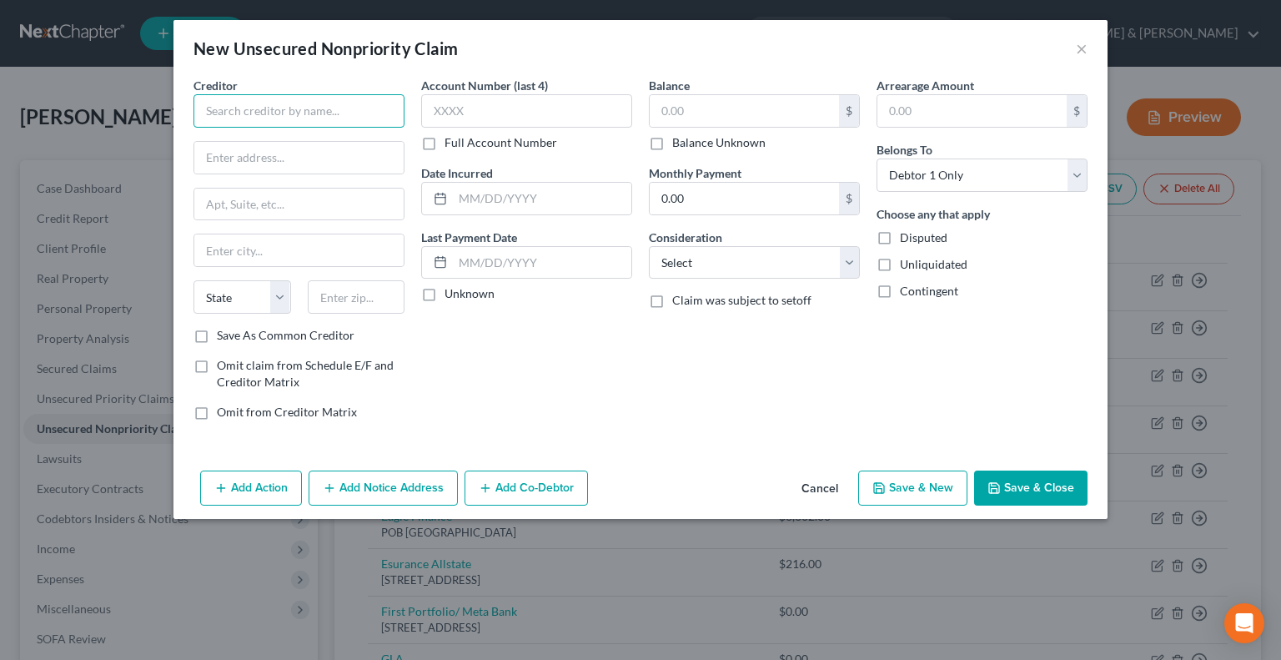
click at [380, 118] on input "text" at bounding box center [299, 110] width 211 height 33
type input "[PERSON_NAME], Esq"
click at [299, 158] on input "text" at bounding box center [298, 158] width 209 height 32
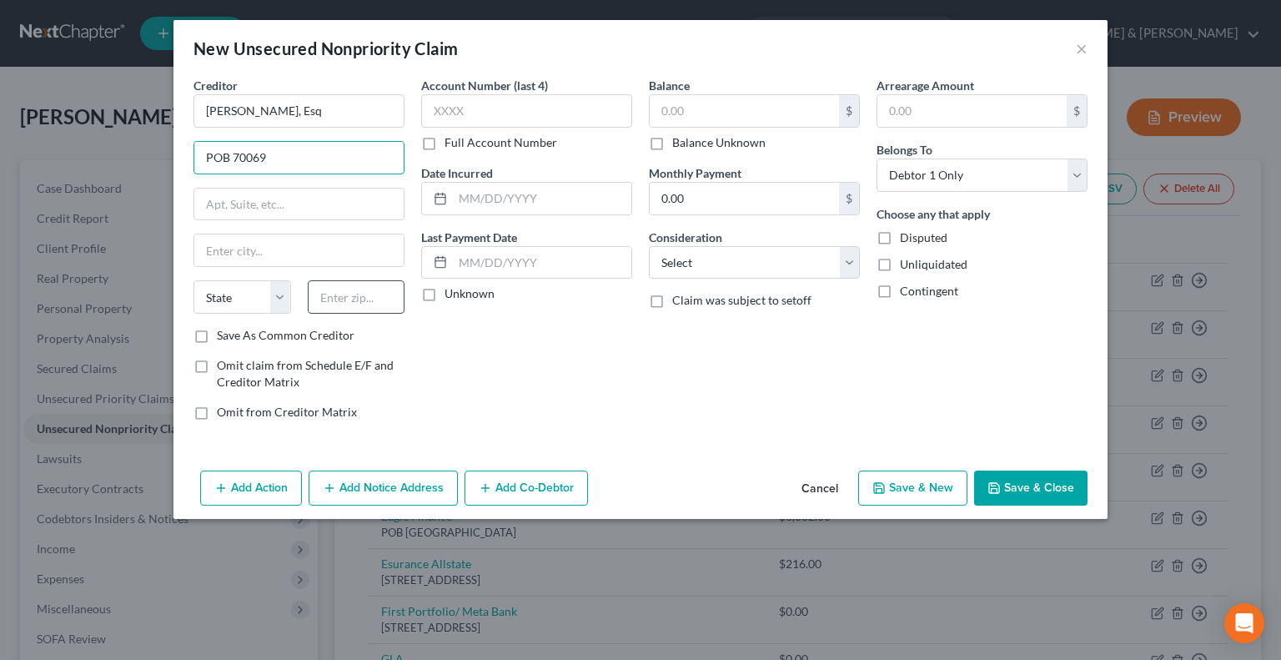
type input "POB 70069"
click at [333, 299] on input "text" at bounding box center [357, 296] width 98 height 33
type input "40270"
type input "[GEOGRAPHIC_DATA]"
select select "18"
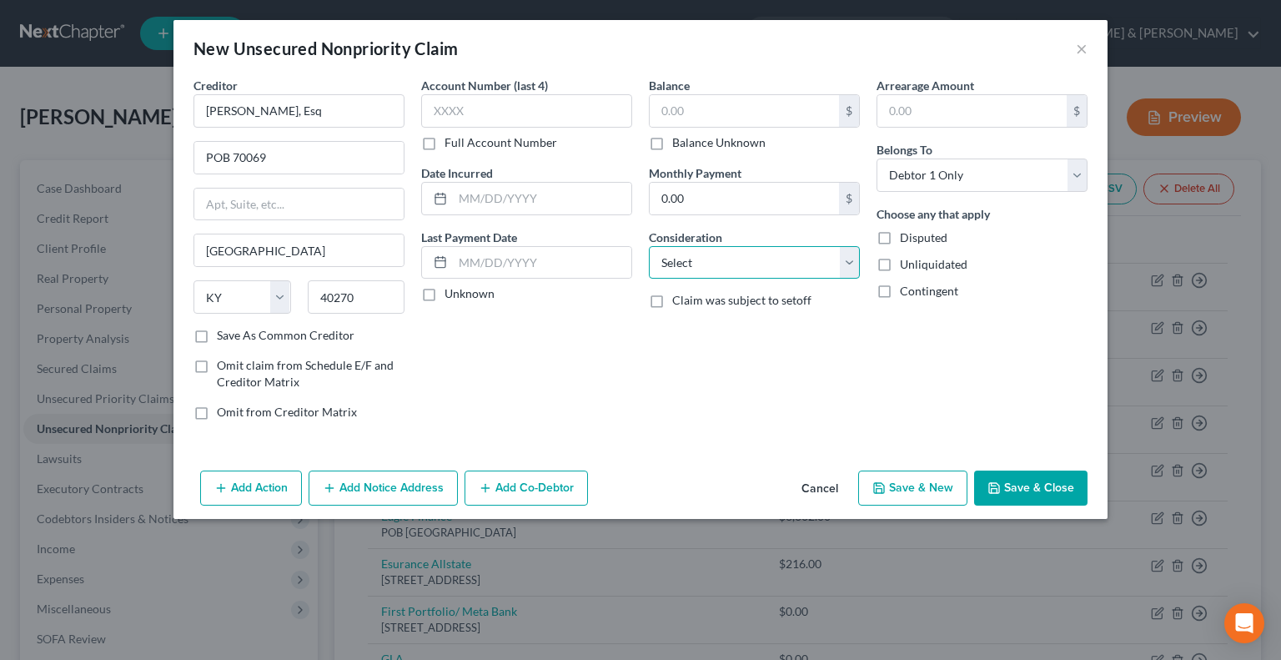
click at [842, 262] on select "Select Cable / Satellite Services Collection Agency Credit Card Debt Debt Couns…" at bounding box center [754, 262] width 211 height 33
select select "14"
click at [649, 246] on select "Select Cable / Satellite Services Collection Agency Credit Card Debt Debt Couns…" at bounding box center [754, 262] width 211 height 33
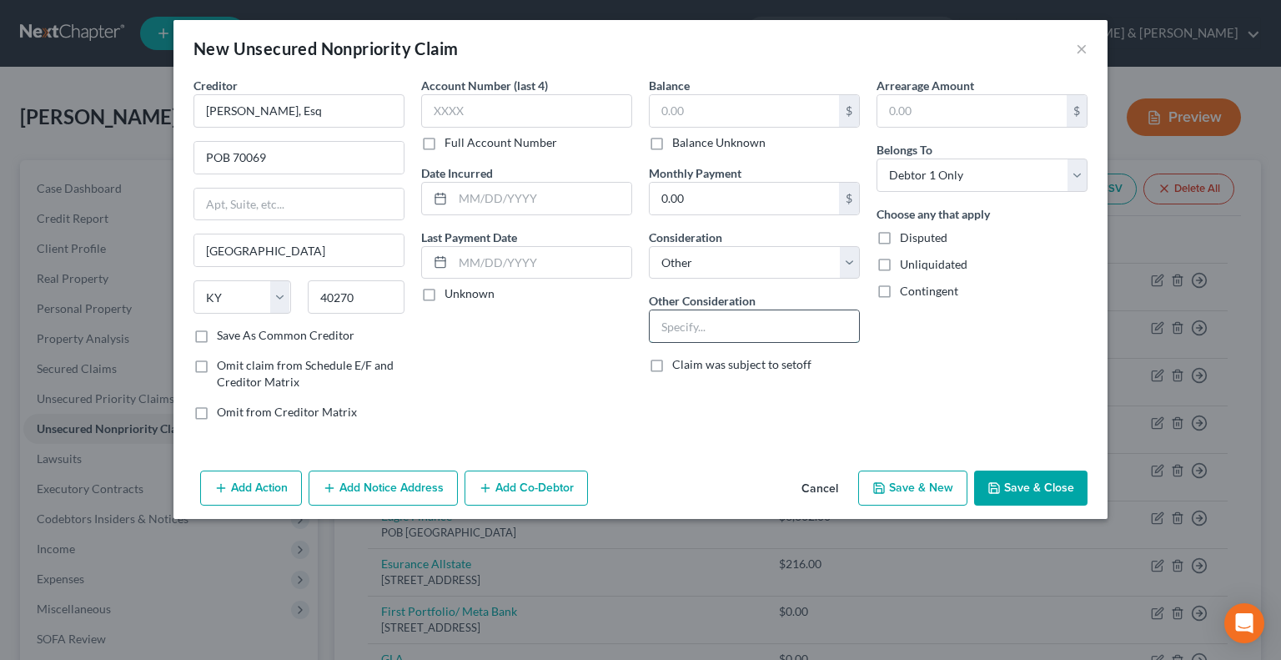
click at [693, 323] on input "text" at bounding box center [754, 326] width 209 height 32
type input "atty for Midland"
click at [1016, 488] on button "Save & Close" at bounding box center [1030, 487] width 113 height 35
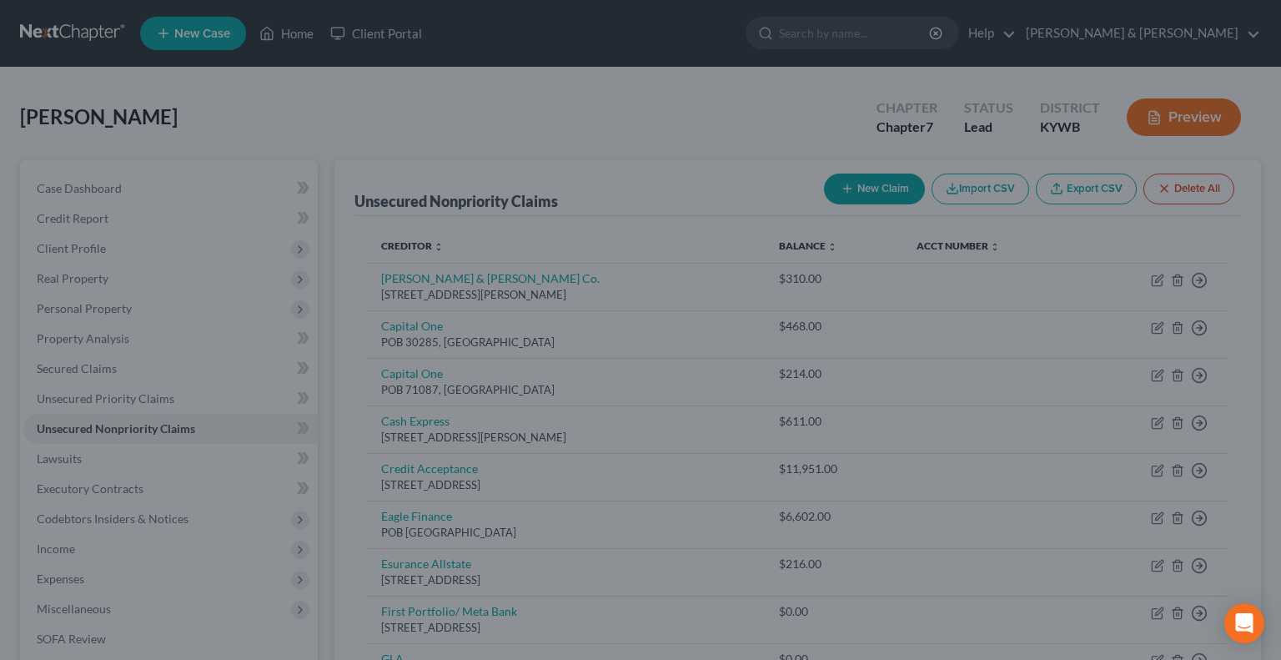
type input "0.00"
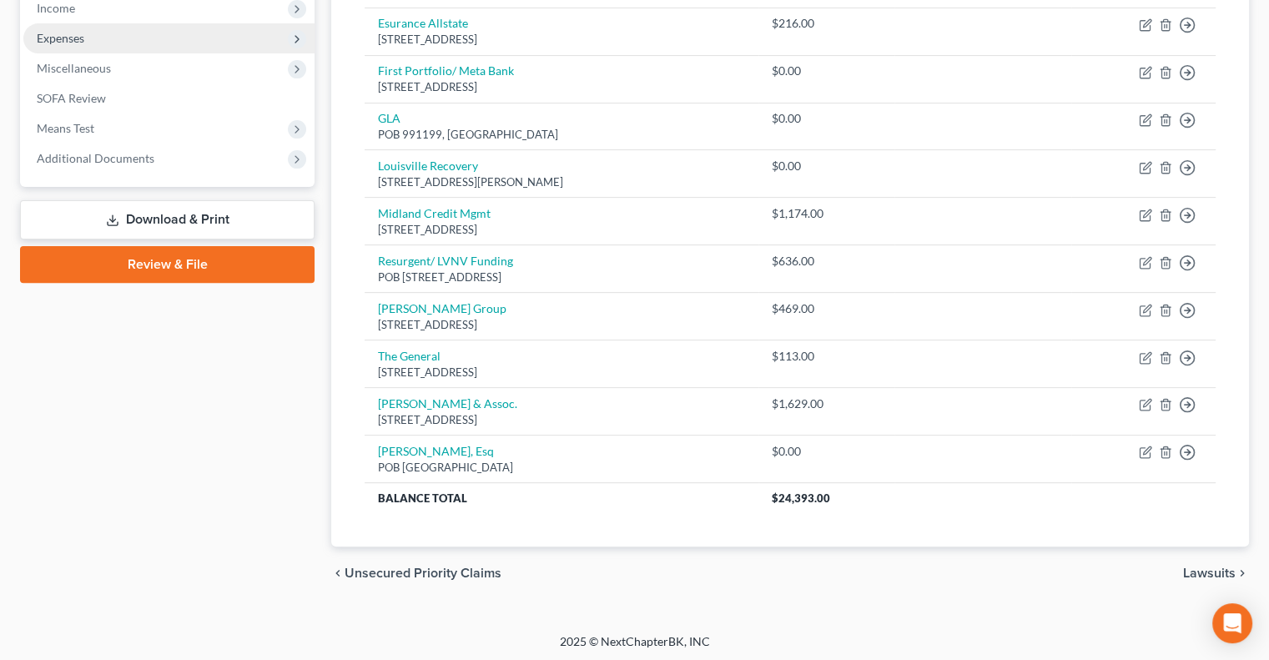
click at [124, 216] on link "Download & Print" at bounding box center [167, 219] width 294 height 39
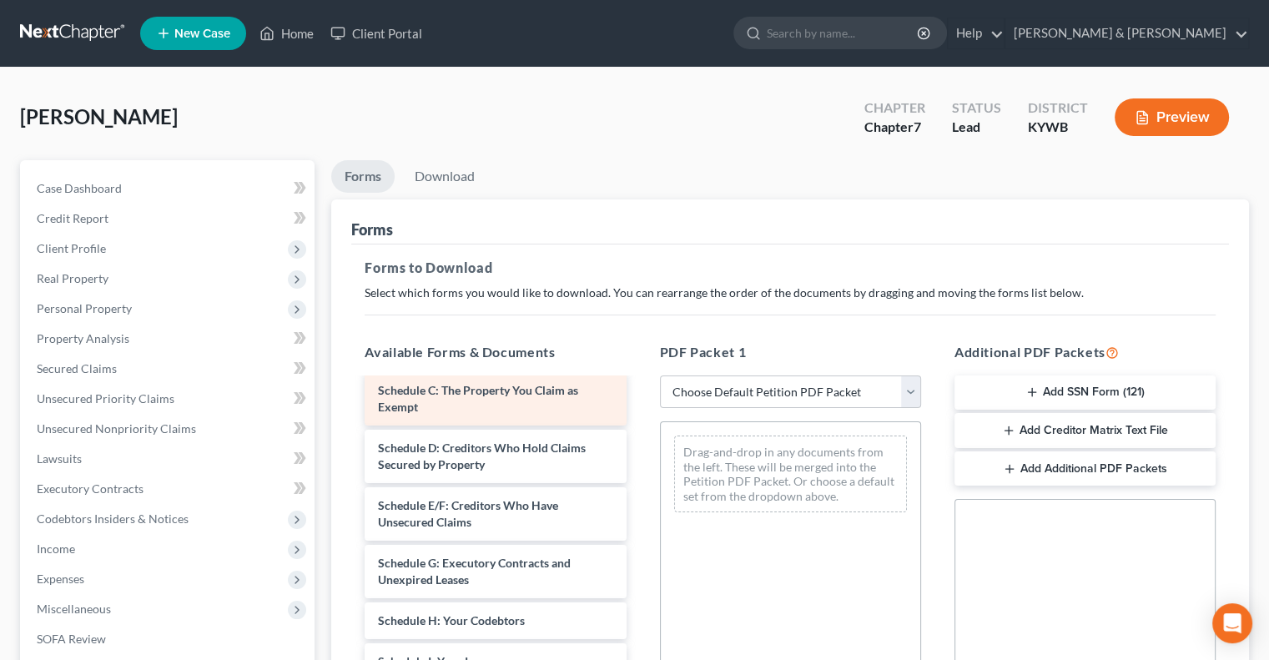
scroll to position [250, 0]
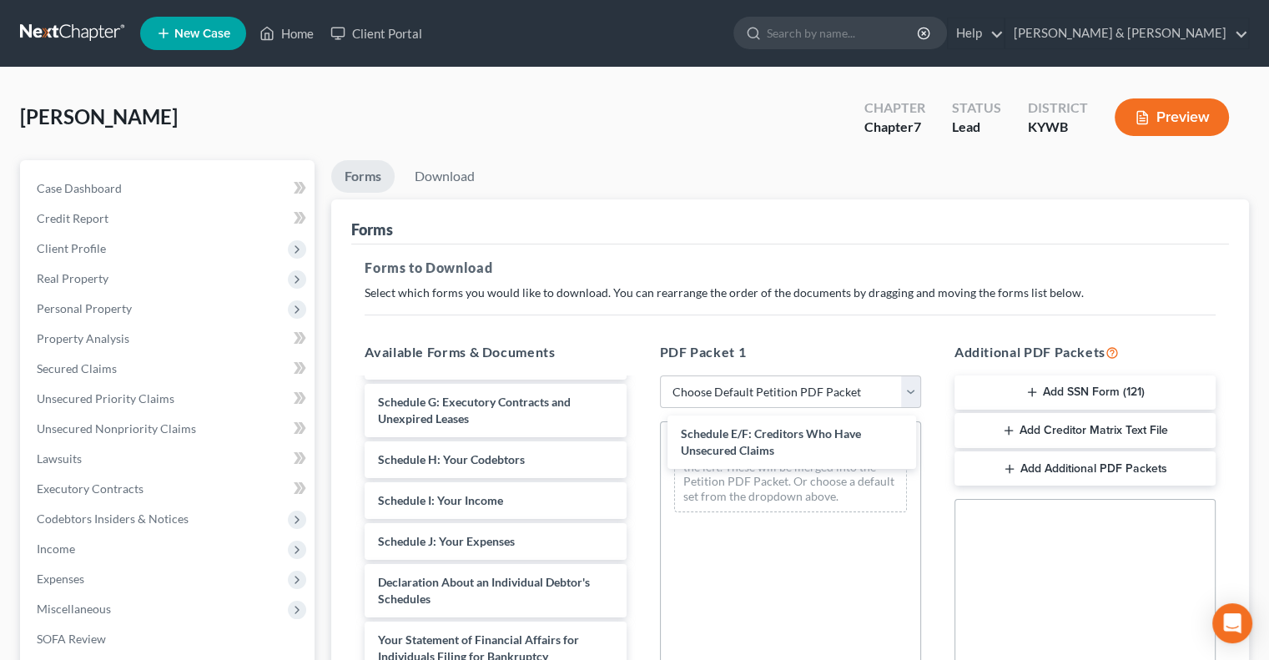
drag, startPoint x: 494, startPoint y: 401, endPoint x: 801, endPoint y: 438, distance: 309.1
click at [639, 438] on div "Schedule E/F: Creditors Who Have Unsecured Claims Voluntary Petition for Indivi…" at bounding box center [495, 549] width 288 height 841
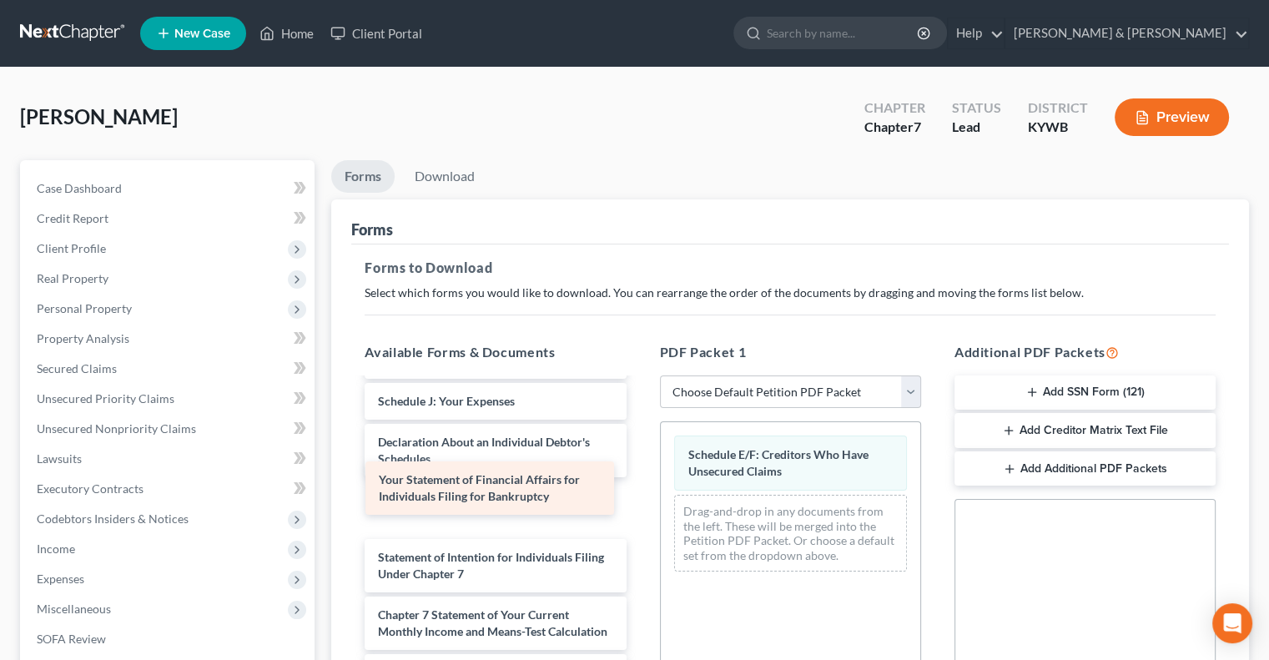
scroll to position [349, 0]
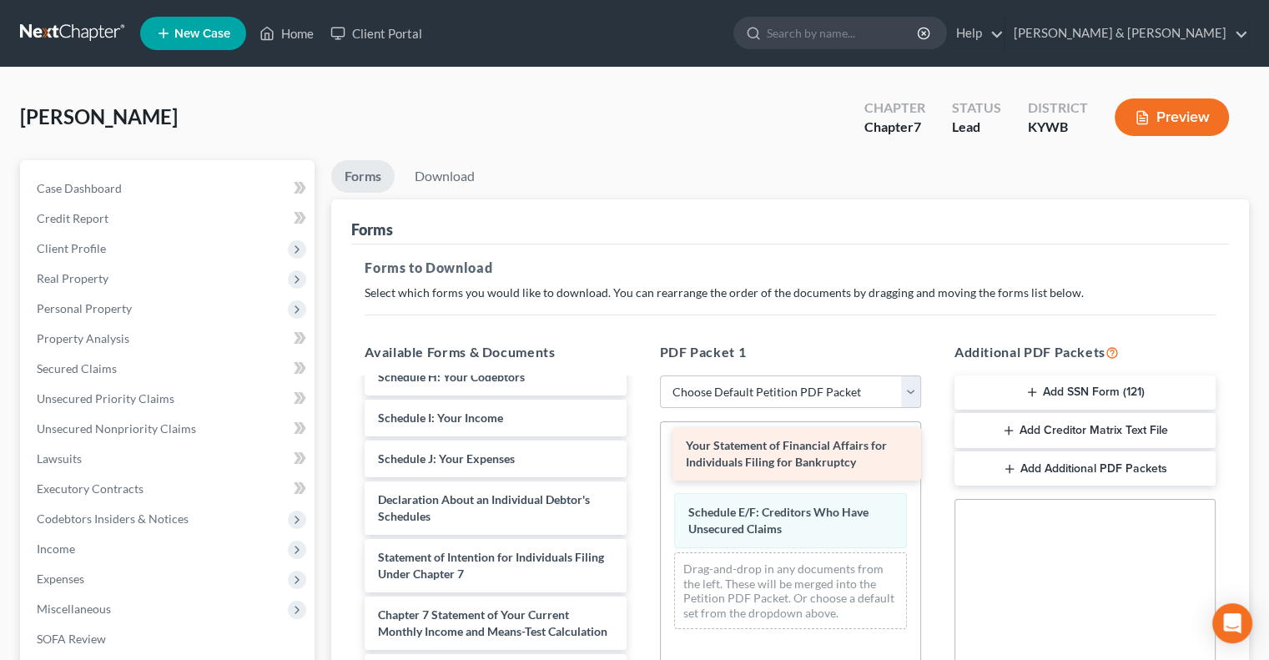
drag, startPoint x: 521, startPoint y: 480, endPoint x: 828, endPoint y: 445, distance: 308.9
click at [639, 445] on div "Your Statement of Financial Affairs for Individuals Filing for Bankruptcy Volun…" at bounding box center [495, 438] width 288 height 783
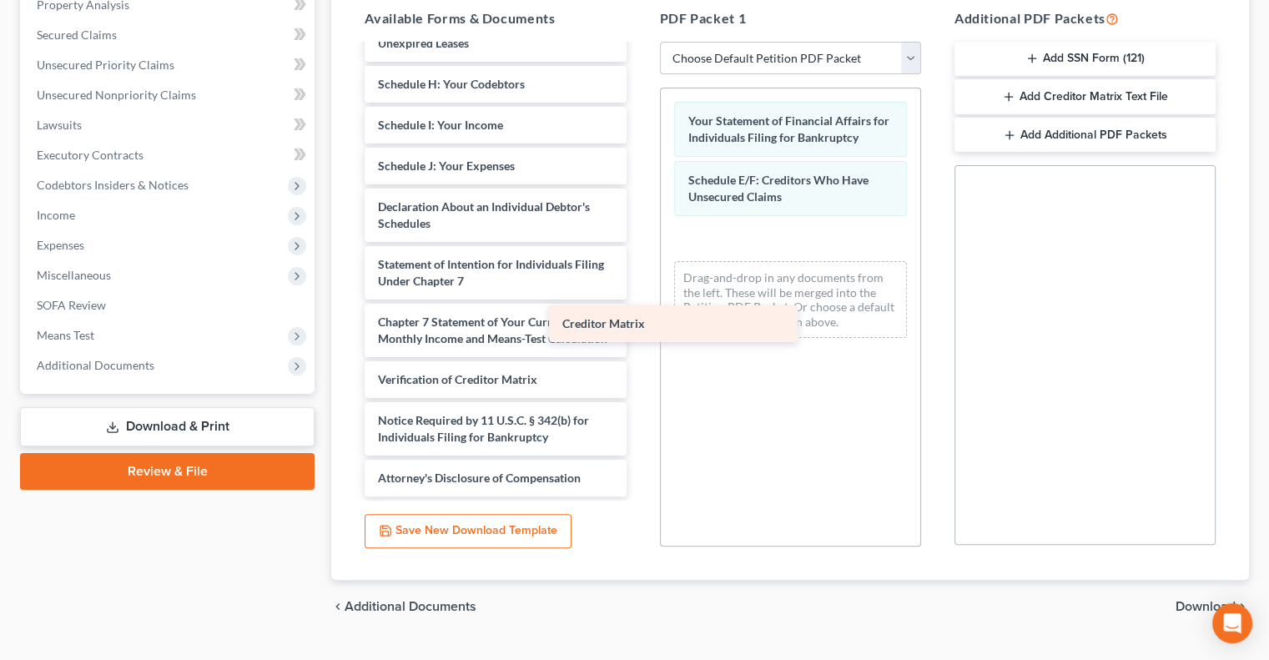
scroll to position [308, 0]
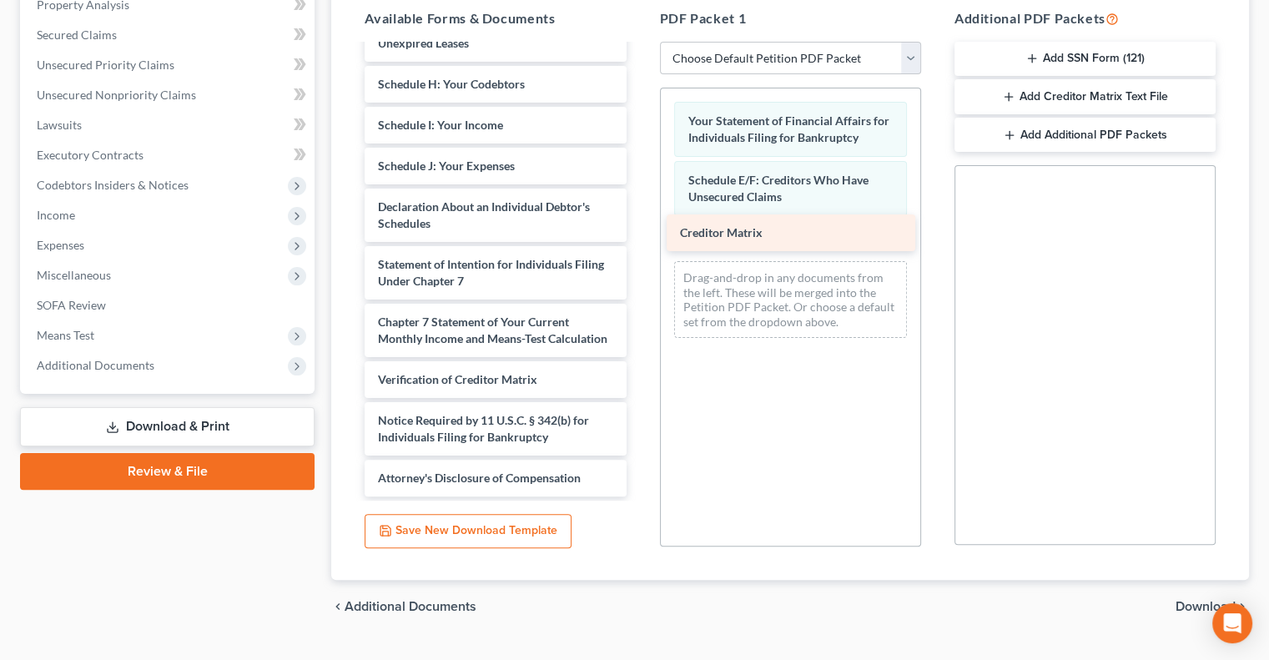
drag, startPoint x: 489, startPoint y: 330, endPoint x: 791, endPoint y: 225, distance: 319.7
click at [639, 225] on div "Creditor Matrix Voluntary Petition for Individuals Filing for Bankruptcy Summar…" at bounding box center [495, 125] width 288 height 742
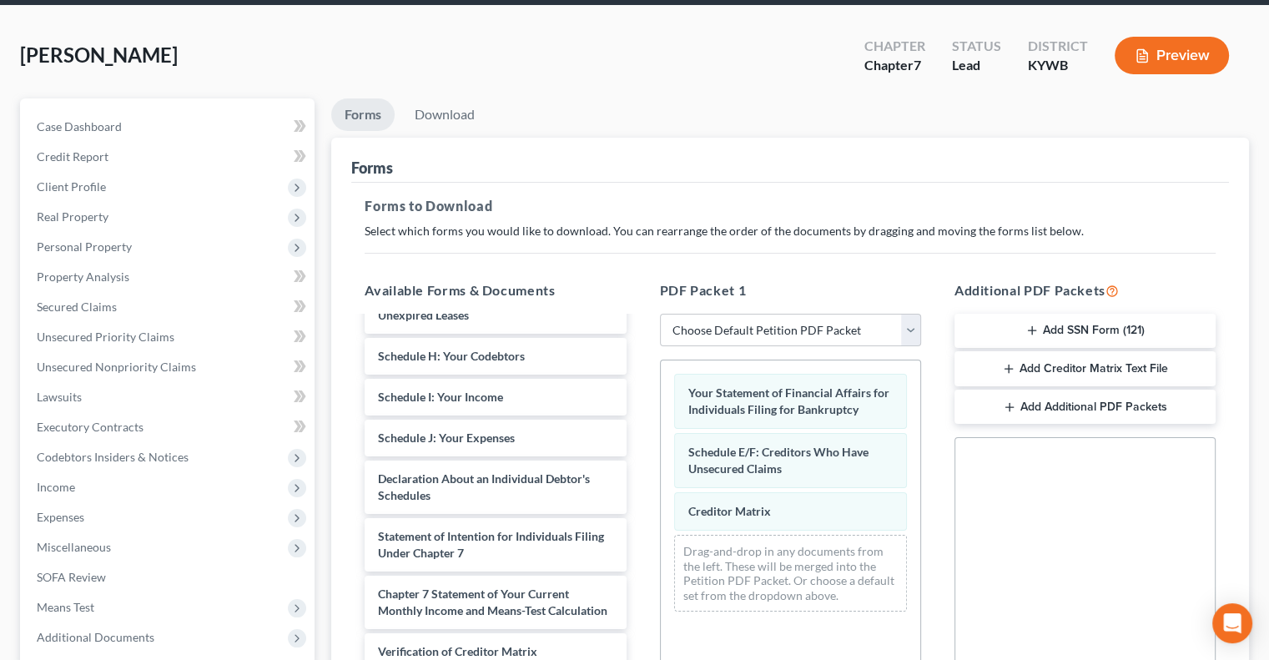
scroll to position [0, 0]
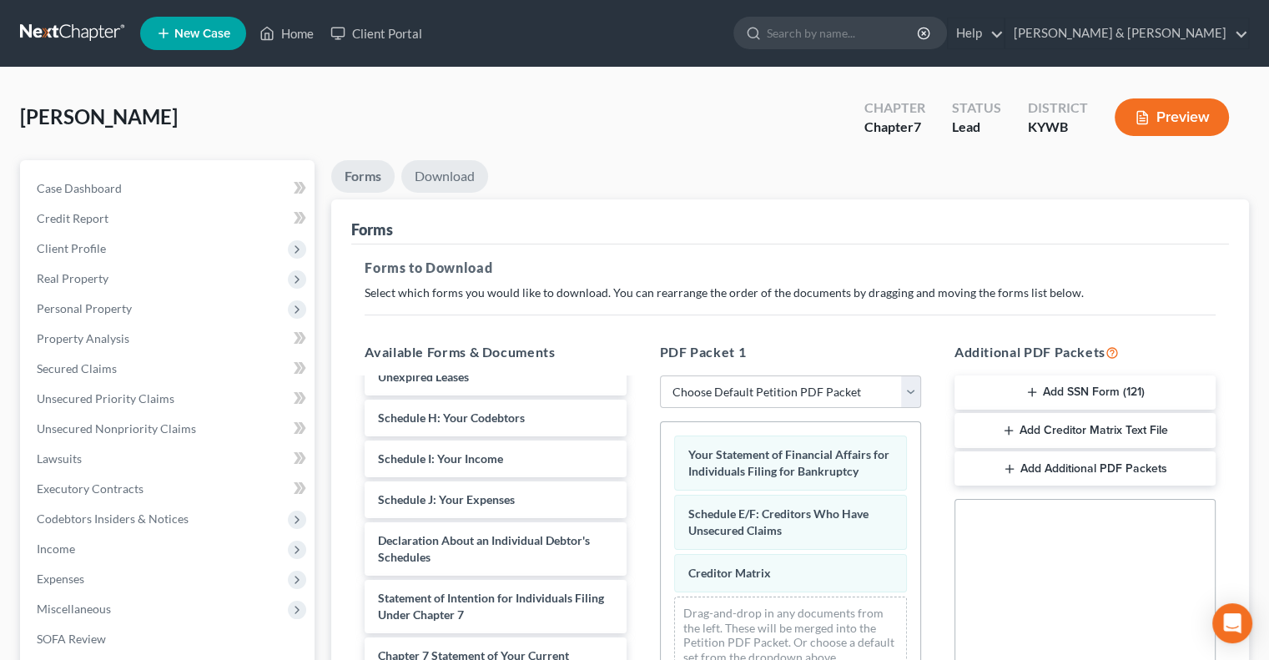
click at [453, 173] on link "Download" at bounding box center [444, 176] width 87 height 33
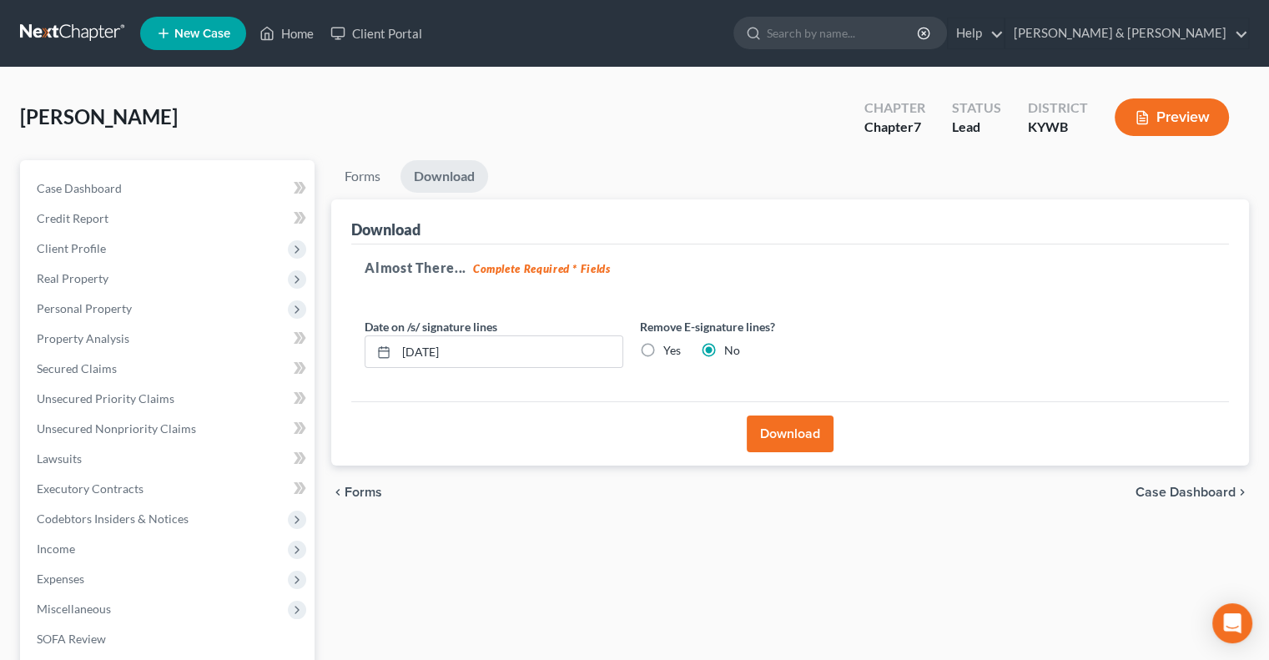
click at [663, 349] on label "Yes" at bounding box center [672, 350] width 18 height 17
click at [670, 349] on input "Yes" at bounding box center [675, 347] width 11 height 11
radio input "true"
radio input "false"
drag, startPoint x: 500, startPoint y: 355, endPoint x: 362, endPoint y: 360, distance: 138.6
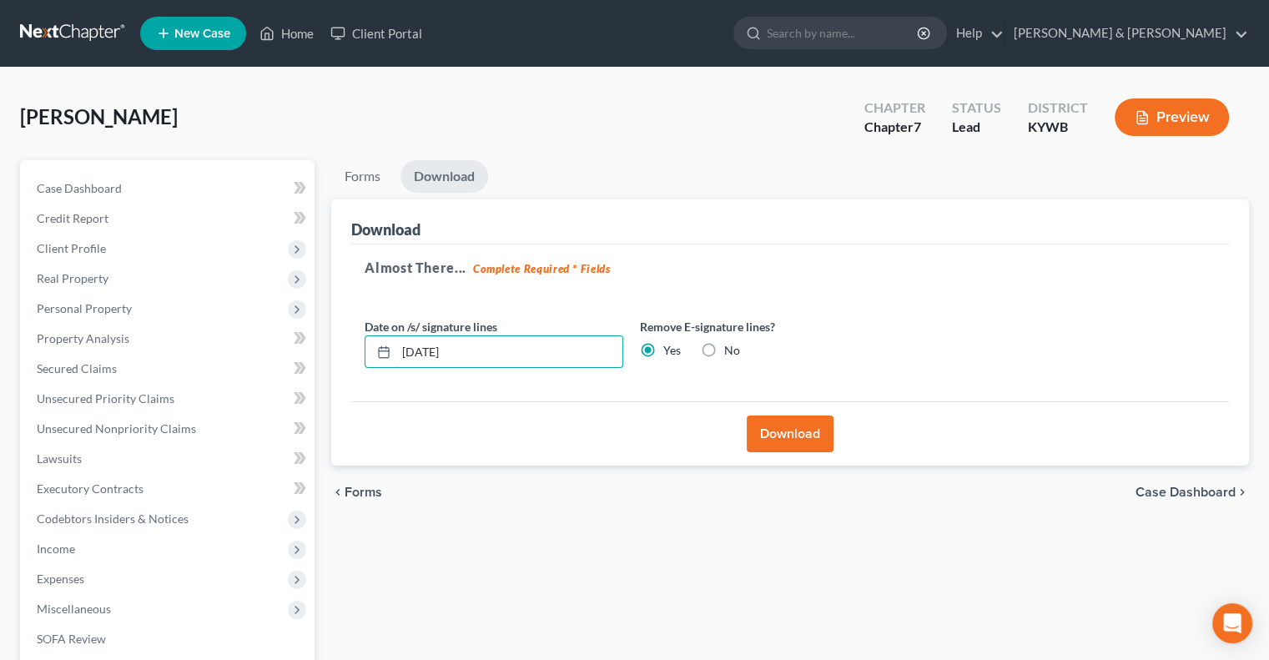
click at [362, 360] on div "Date on /s/ signature lines [DATE]" at bounding box center [493, 343] width 275 height 51
click at [777, 426] on button "Download" at bounding box center [790, 433] width 87 height 37
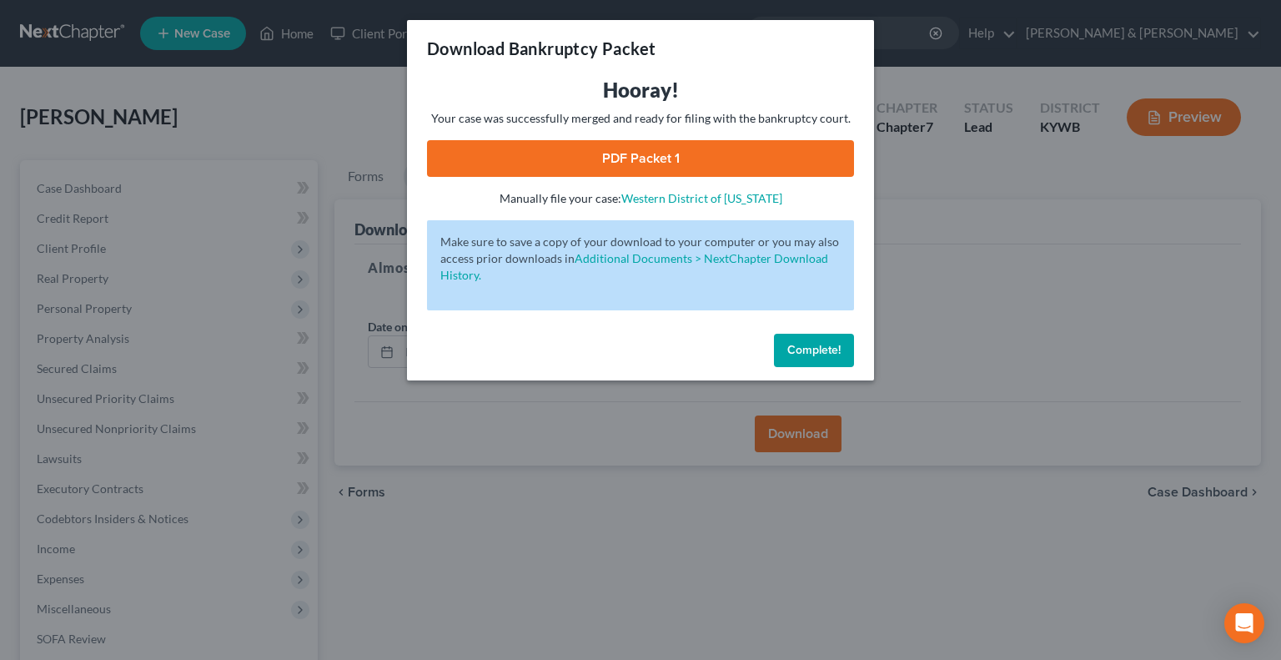
click at [702, 155] on link "PDF Packet 1" at bounding box center [640, 158] width 427 height 37
drag, startPoint x: 841, startPoint y: 343, endPoint x: 495, endPoint y: 207, distance: 371.9
click at [835, 339] on button "Complete!" at bounding box center [814, 350] width 80 height 33
